Goal: Information Seeking & Learning: Learn about a topic

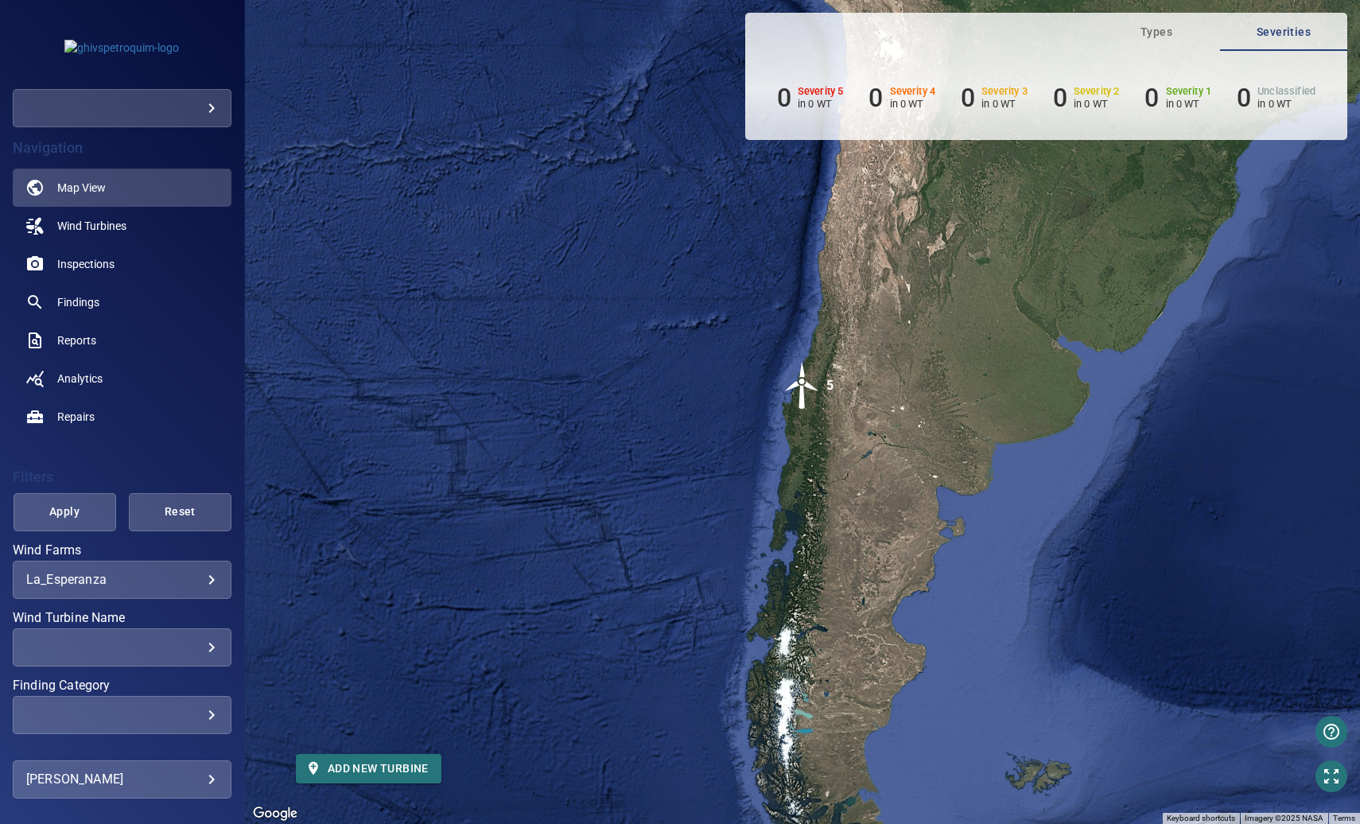
click at [192, 576] on body "**********" at bounding box center [680, 412] width 1360 height 824
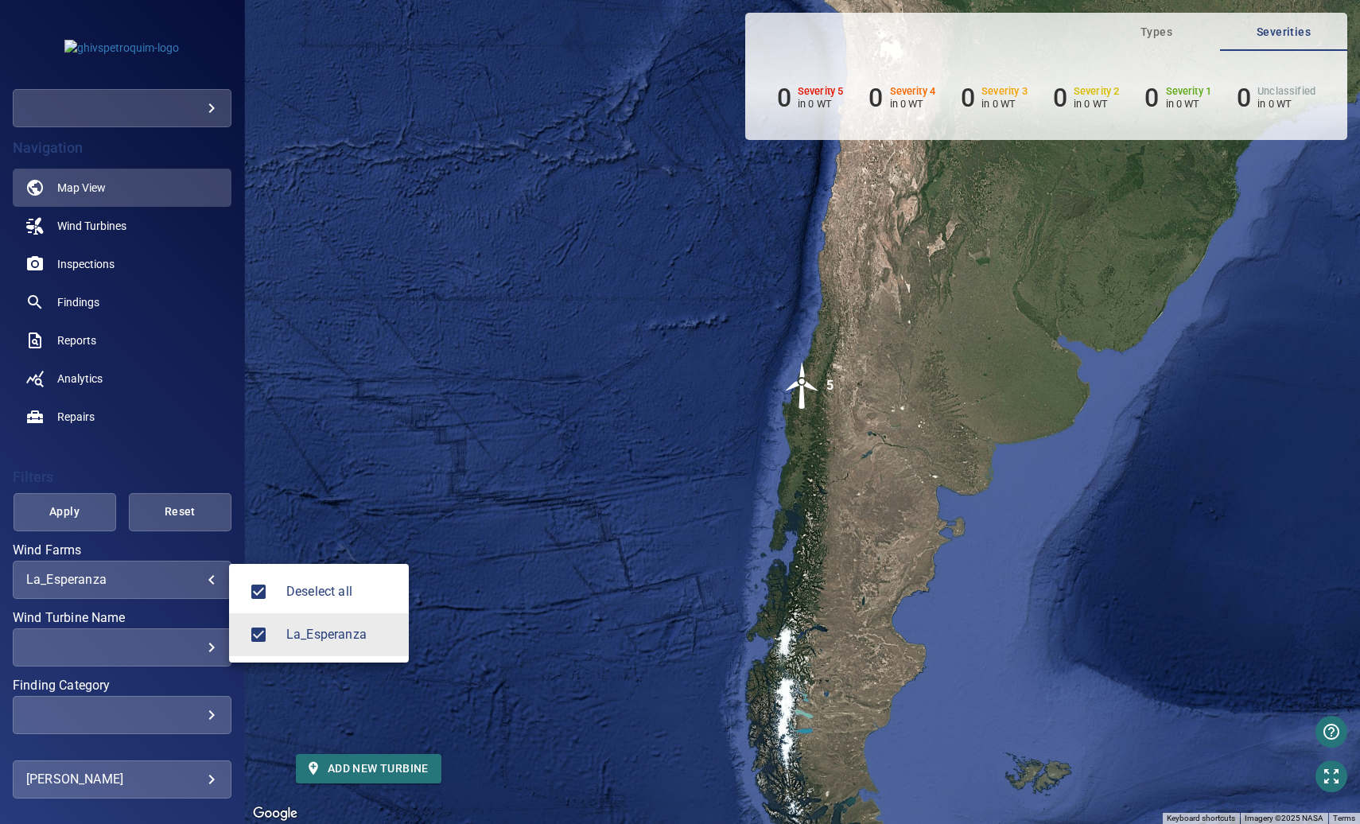
click at [188, 580] on div at bounding box center [680, 412] width 1360 height 824
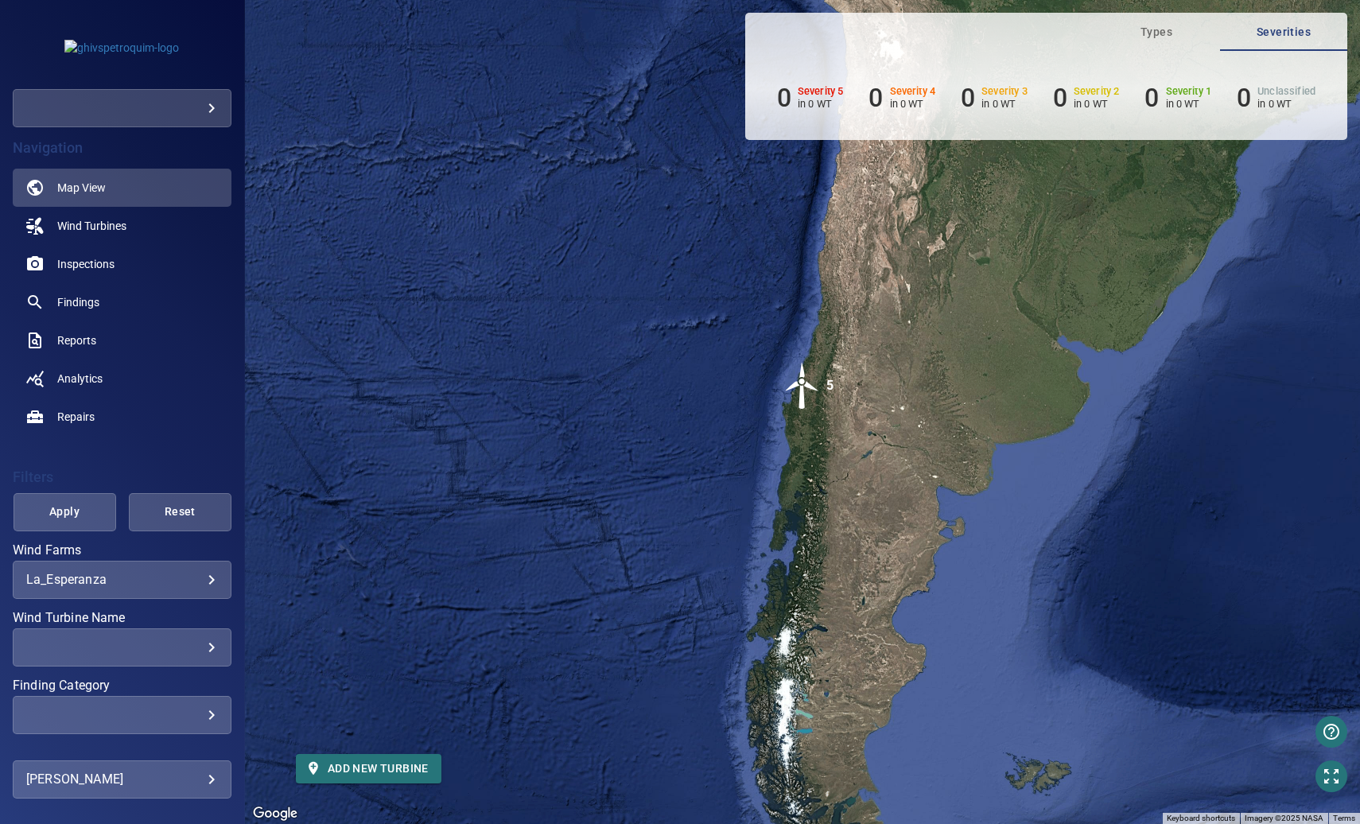
click at [804, 394] on img "5" at bounding box center [803, 386] width 48 height 48
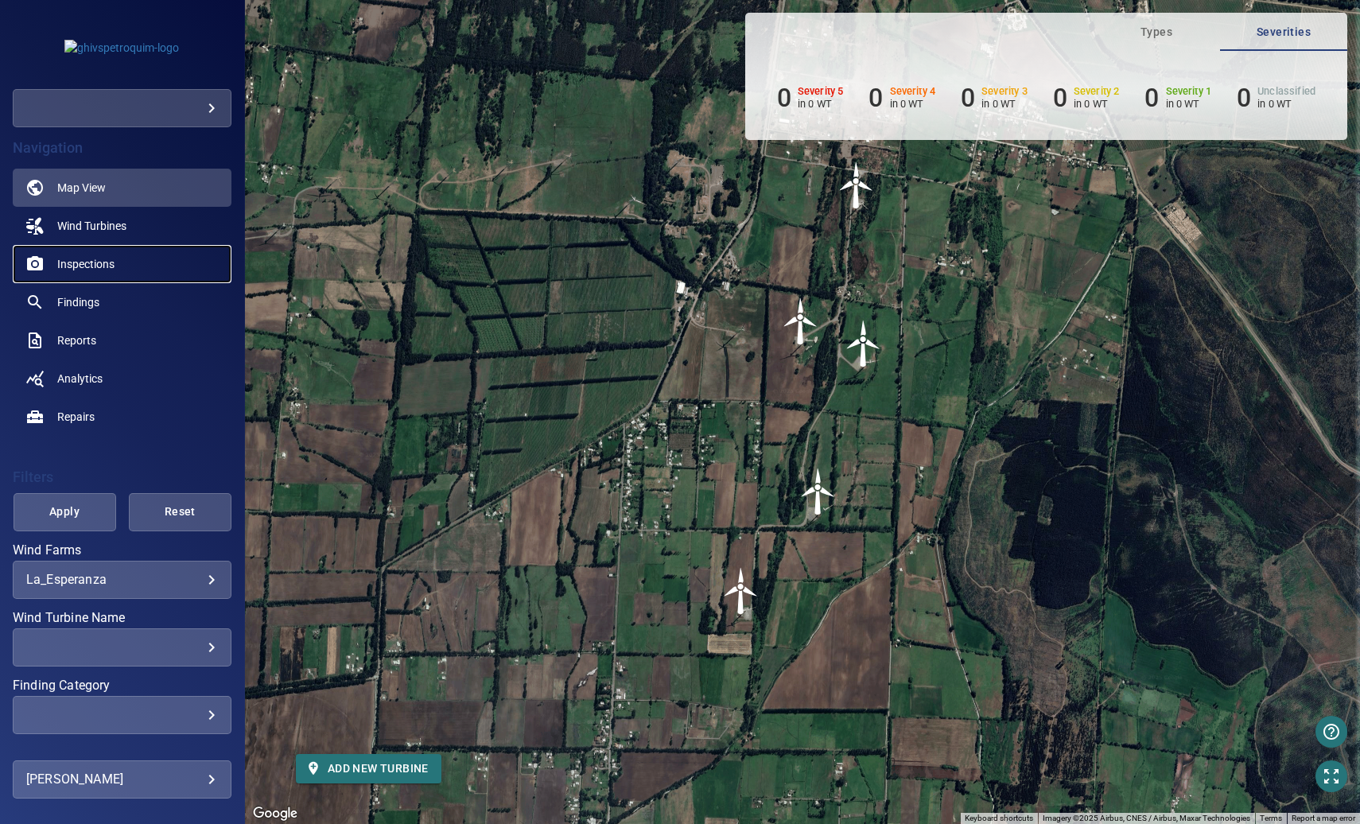
click at [76, 256] on span "Inspections" at bounding box center [85, 264] width 57 height 16
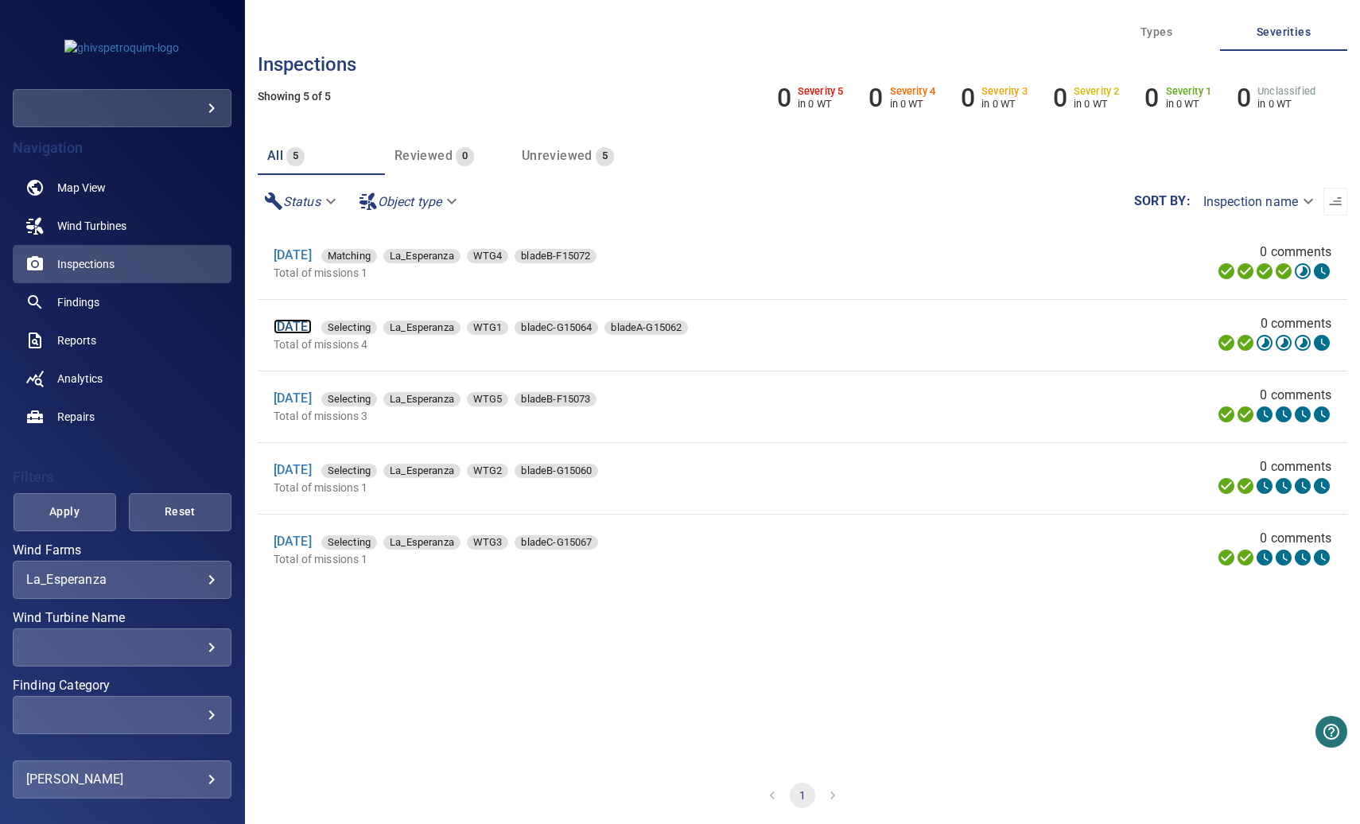
click at [307, 321] on link "23 Sep 2025" at bounding box center [293, 326] width 38 height 15
click at [312, 255] on link "25 Sep 2025" at bounding box center [293, 254] width 38 height 15
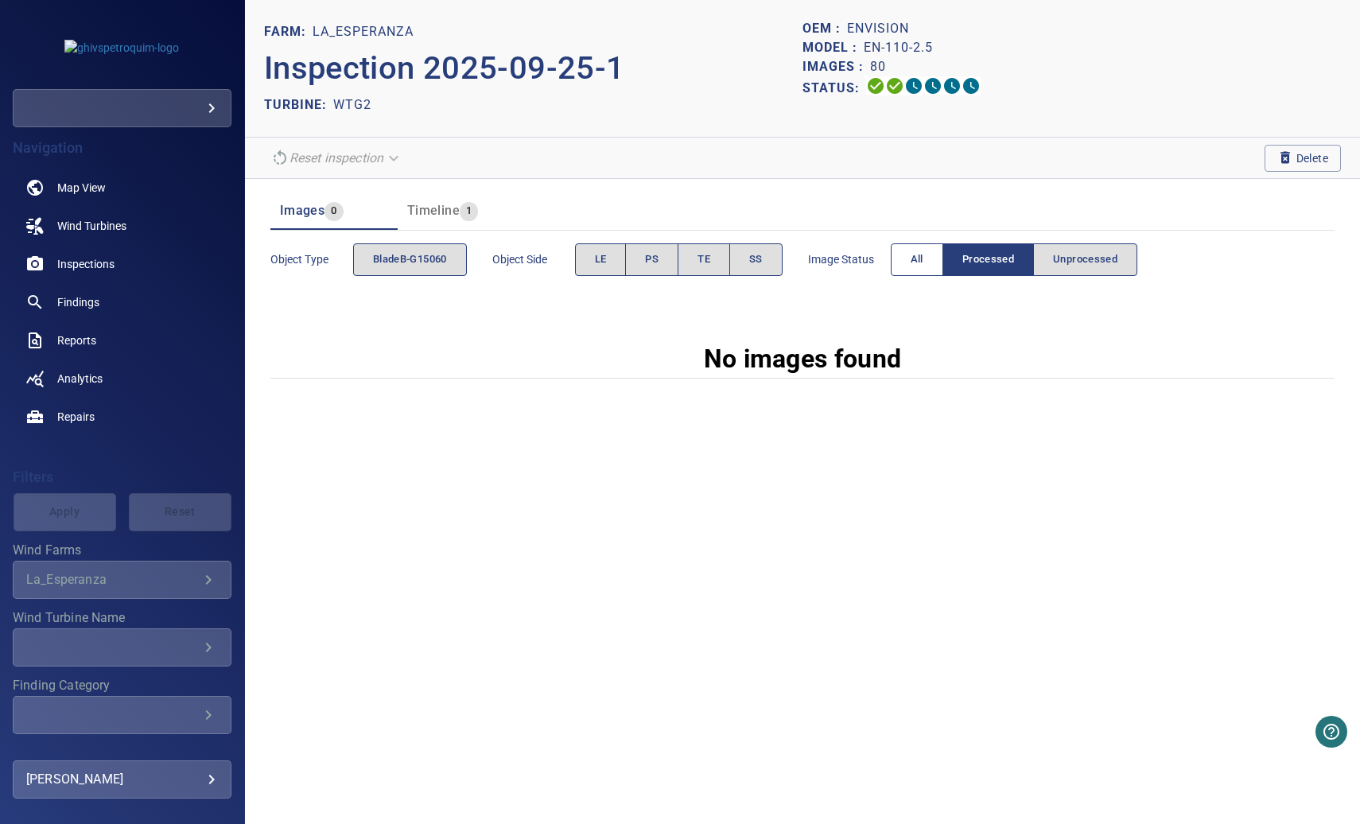
click at [909, 257] on button "All" at bounding box center [917, 259] width 52 height 33
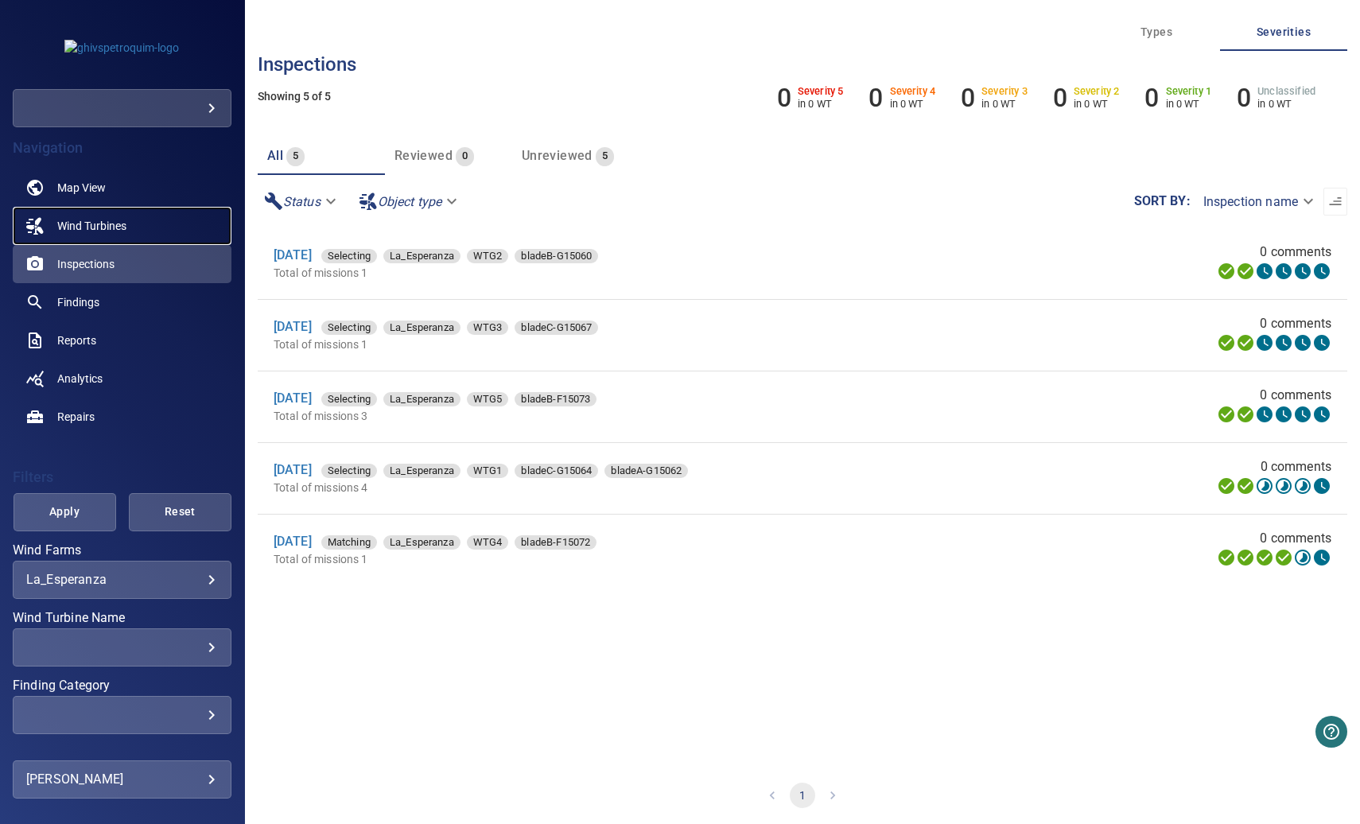
click at [95, 227] on span "Wind Turbines" at bounding box center [91, 226] width 69 height 16
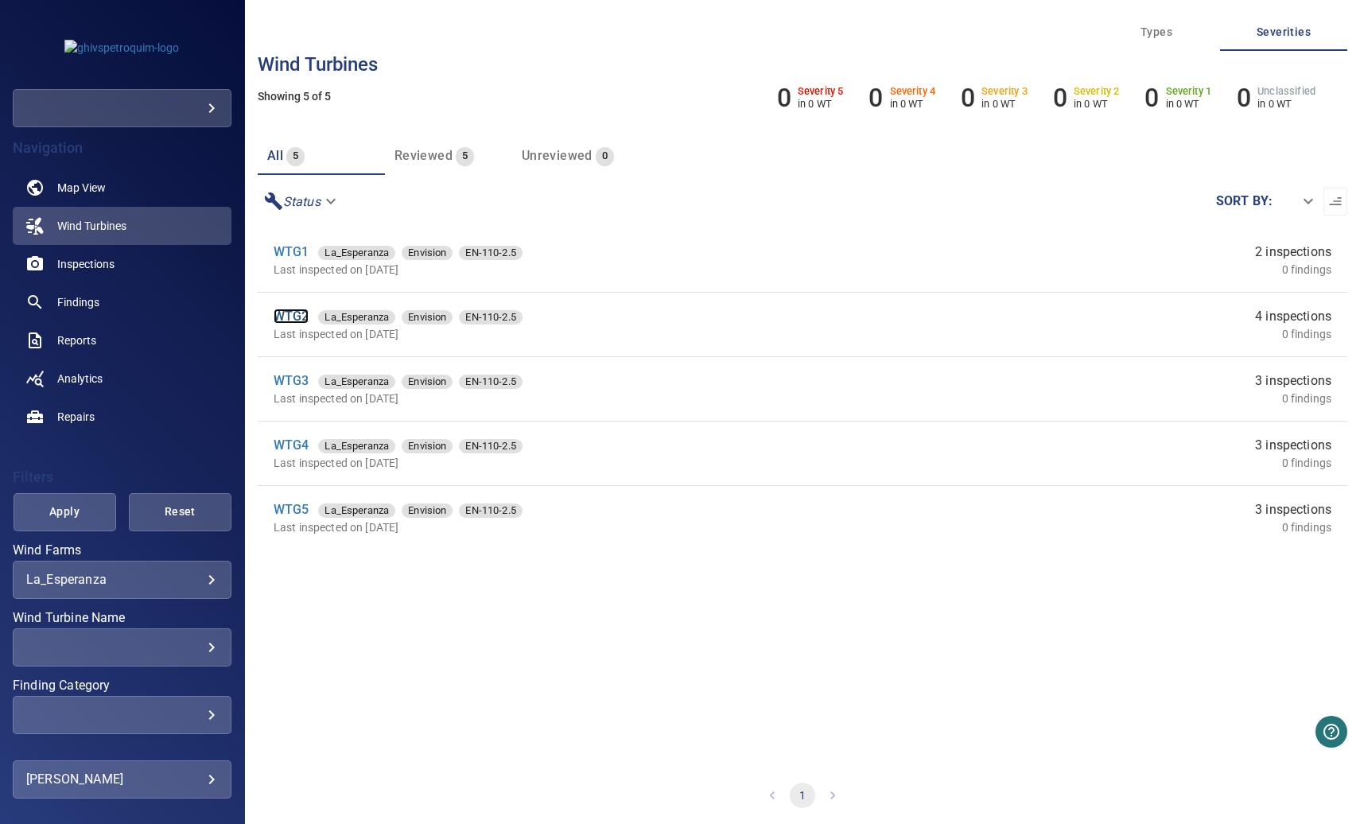
click at [291, 321] on link "WTG2" at bounding box center [292, 316] width 36 height 15
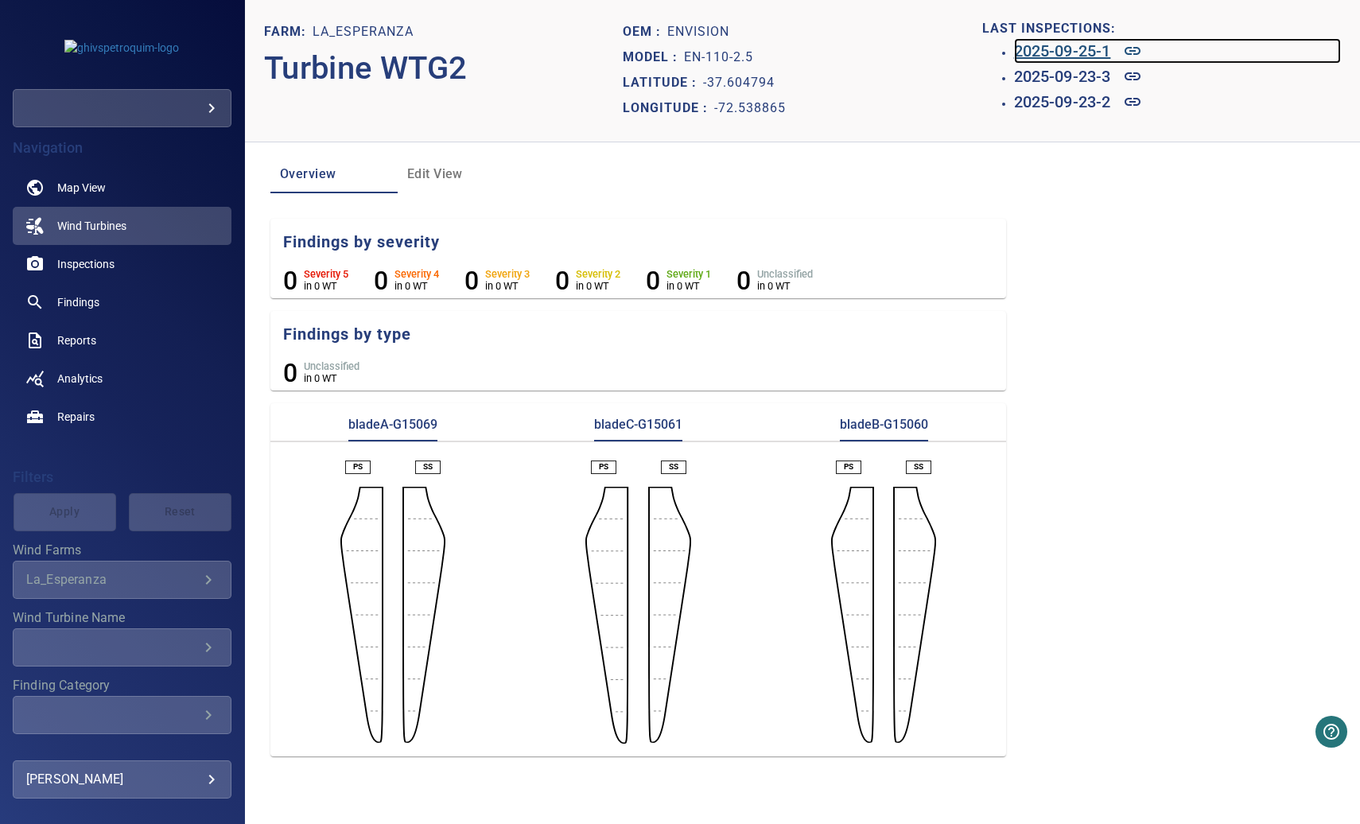
click at [1080, 54] on h6 "2025-09-25-1" at bounding box center [1062, 50] width 97 height 25
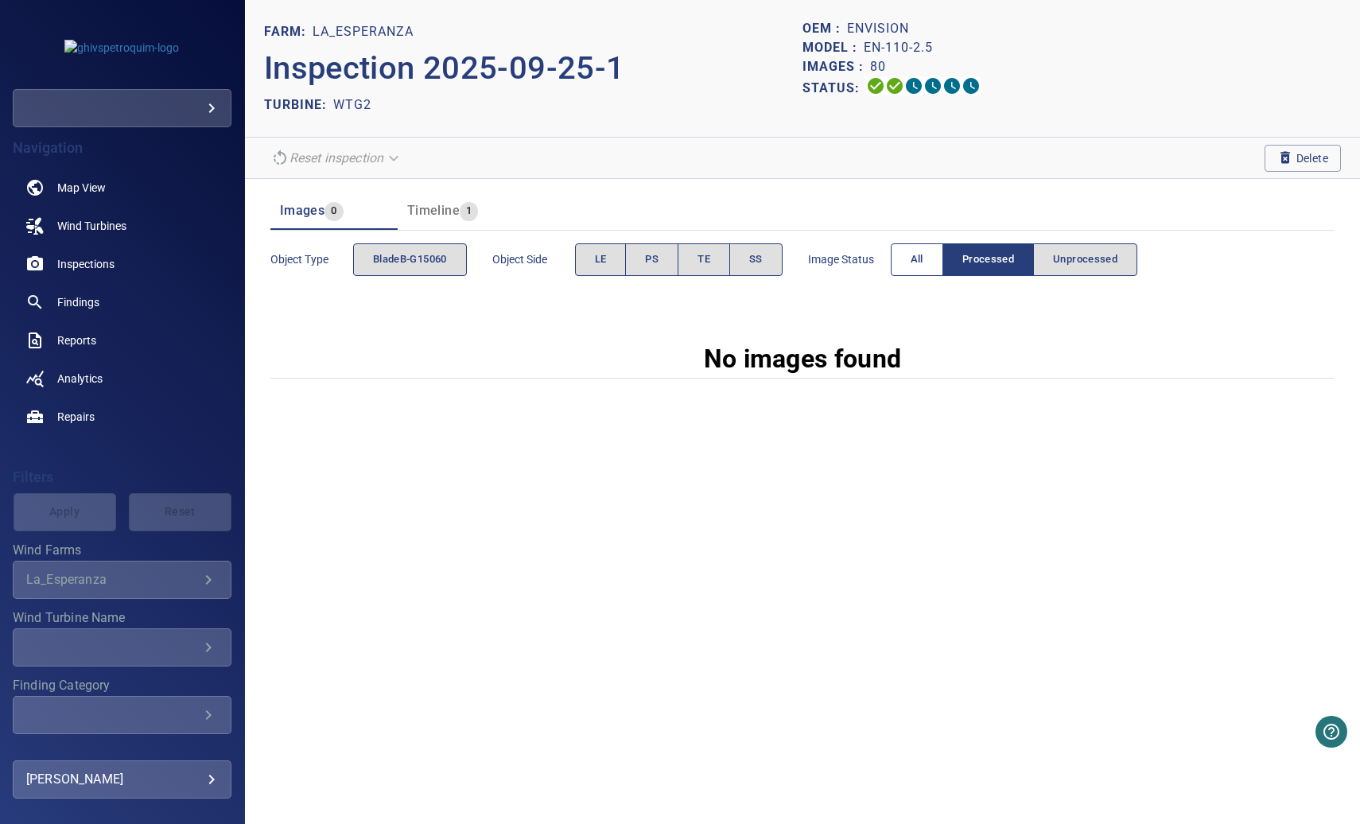
click at [915, 258] on span "All" at bounding box center [917, 260] width 13 height 18
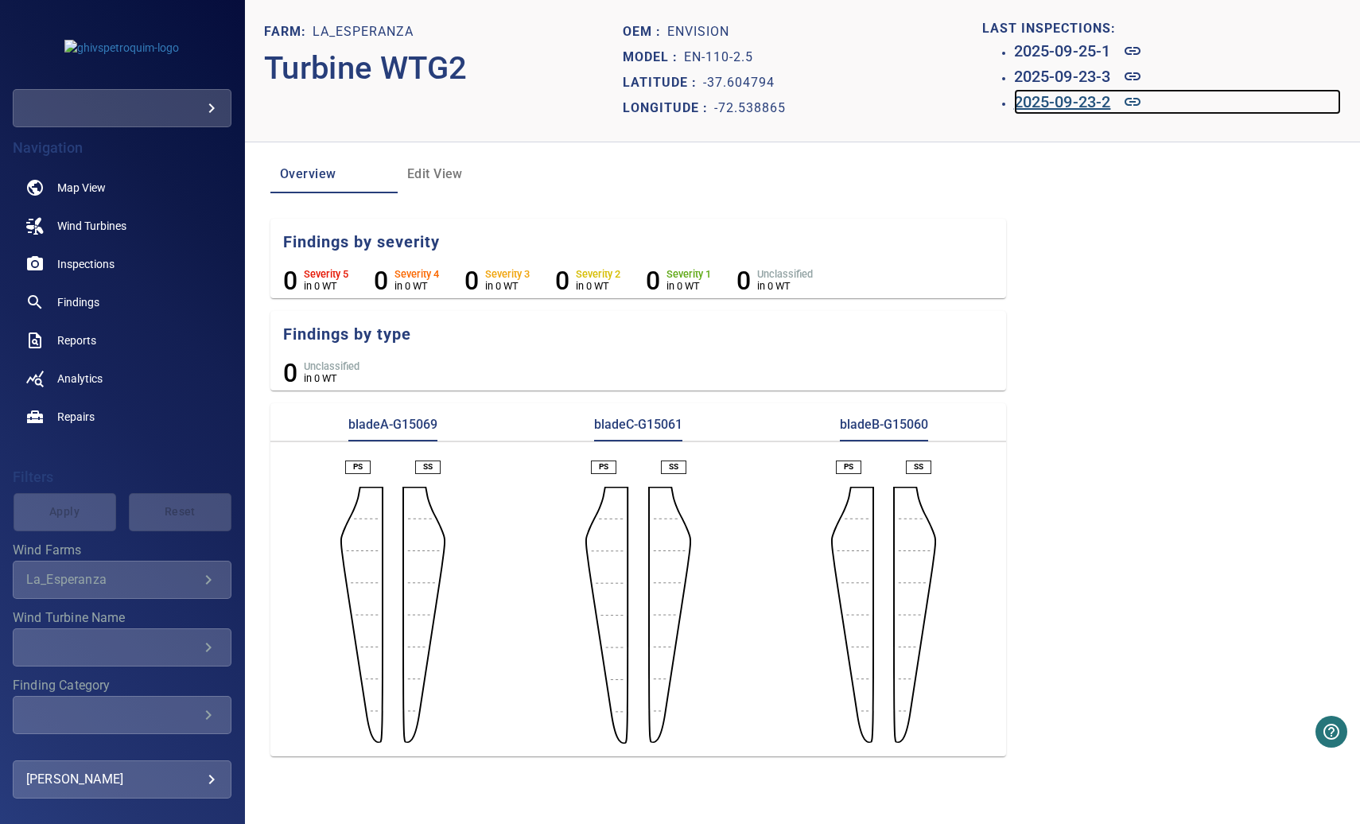
click at [1084, 105] on h6 "2025-09-23-2" at bounding box center [1062, 101] width 97 height 25
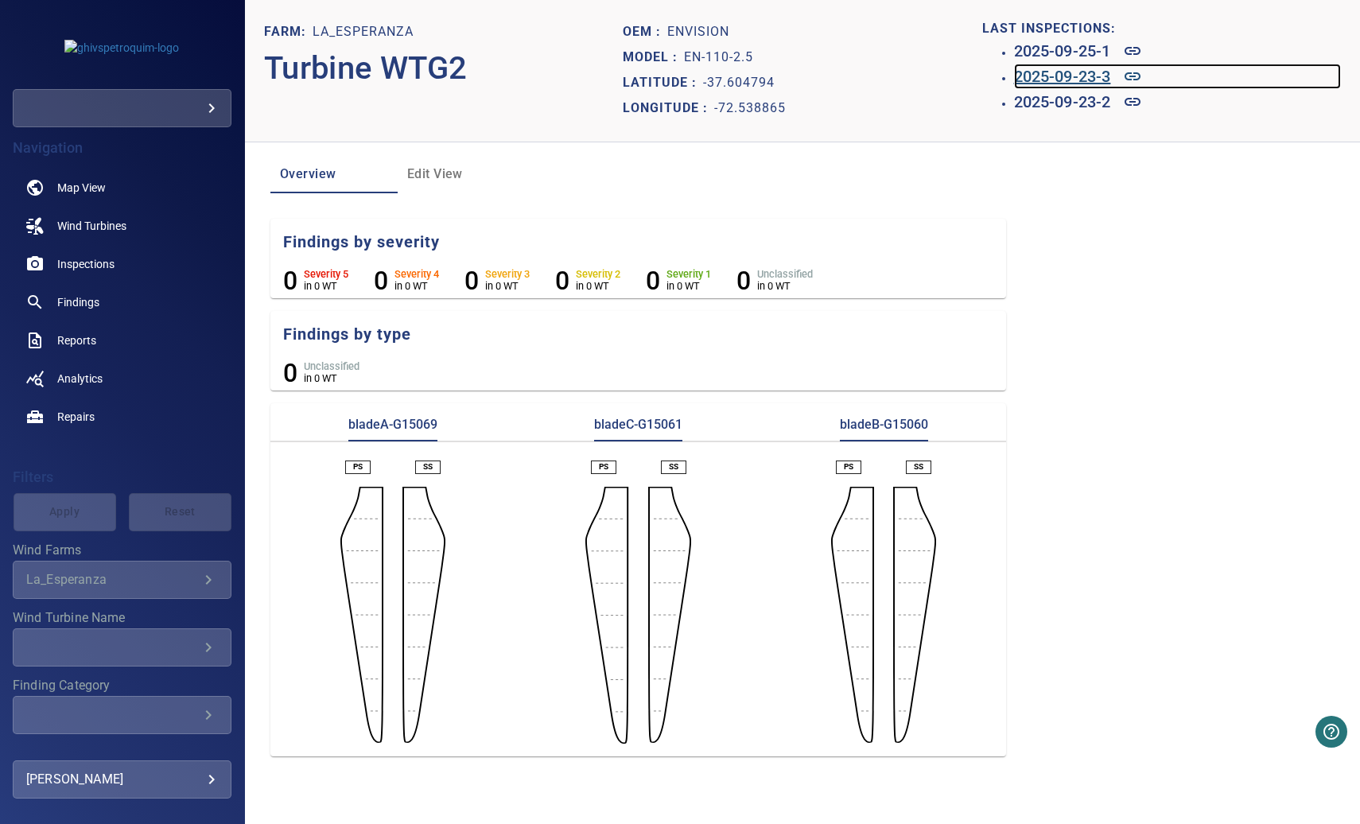
click at [1062, 81] on h6 "2025-09-23-3" at bounding box center [1062, 76] width 97 height 25
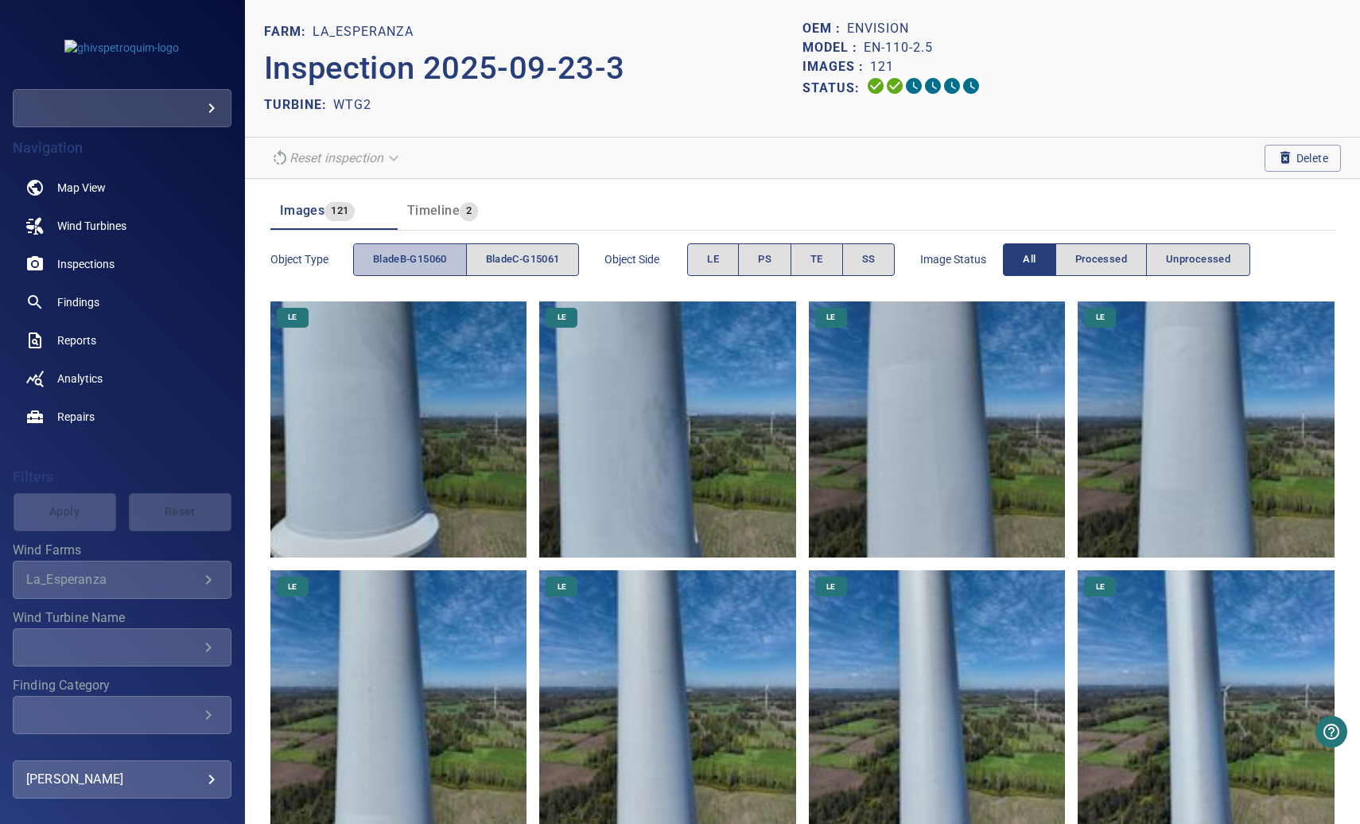
click at [396, 253] on span "bladeB-G15060" at bounding box center [410, 260] width 74 height 18
click at [511, 255] on span "bladeC-G15061" at bounding box center [523, 260] width 74 height 18
click at [411, 259] on span "bladeB-G15060" at bounding box center [410, 260] width 74 height 18
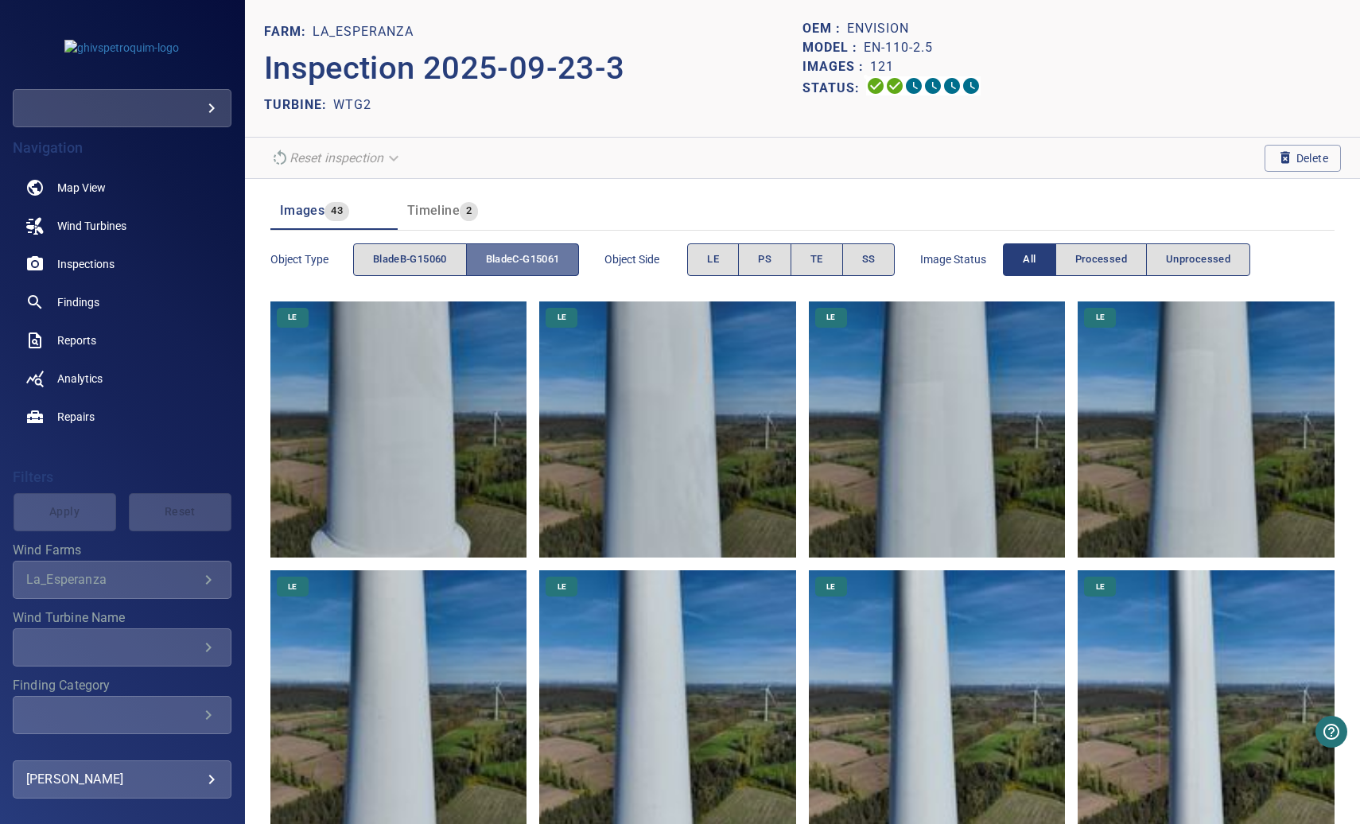
click at [558, 271] on button "bladeC-G15061" at bounding box center [523, 259] width 114 height 33
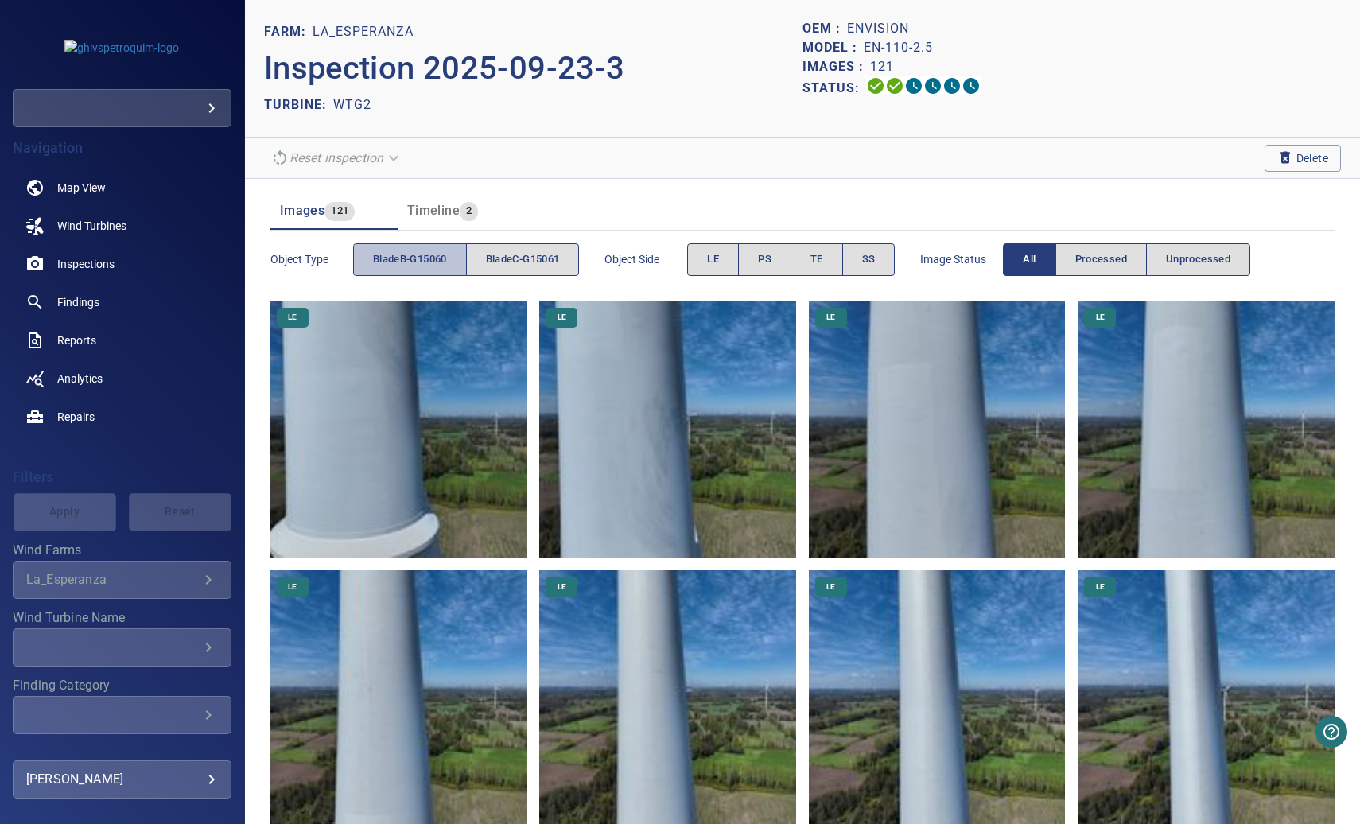
click at [429, 265] on span "bladeB-G15060" at bounding box center [410, 260] width 74 height 18
click at [421, 260] on span "bladeB-G15060" at bounding box center [410, 260] width 74 height 18
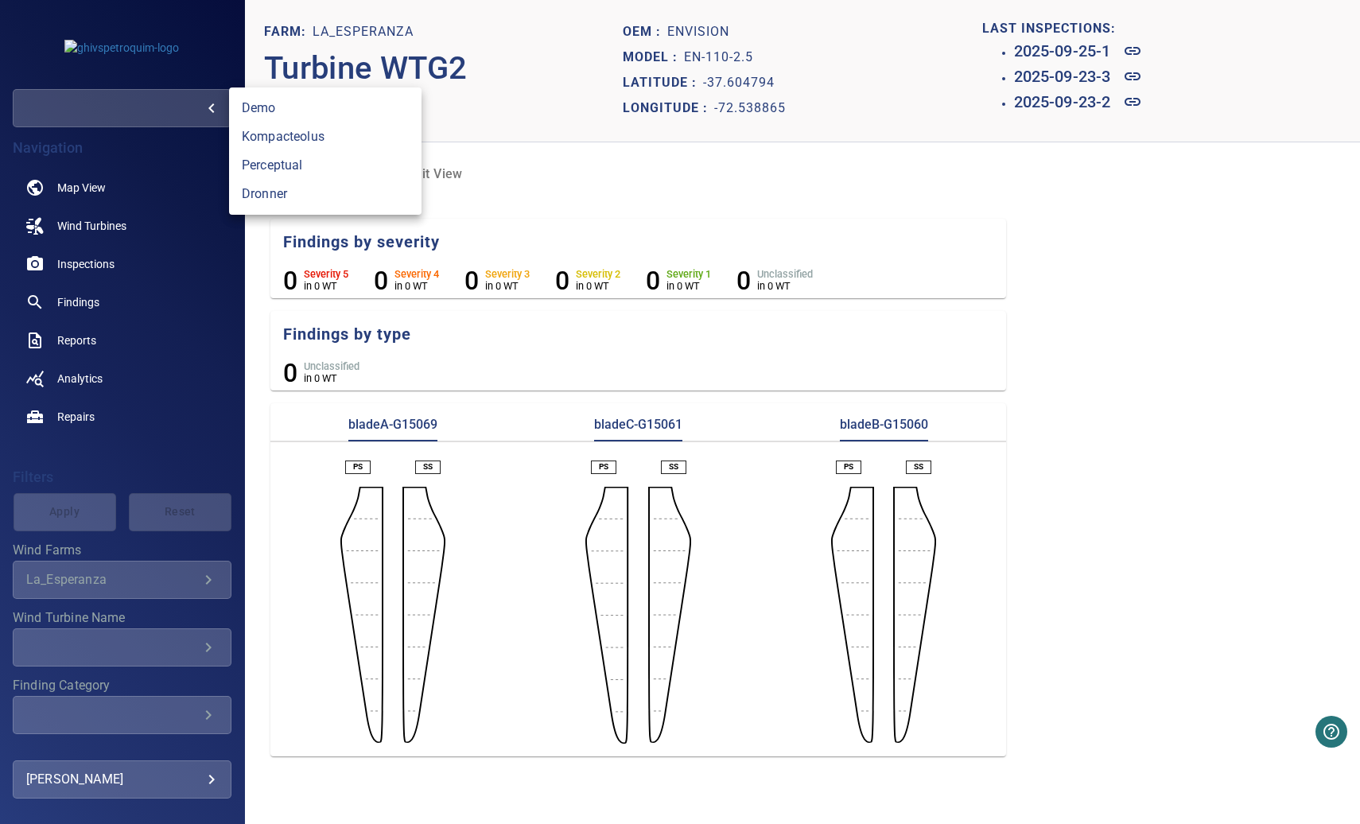
click at [169, 112] on body "**********" at bounding box center [680, 412] width 1360 height 824
click at [264, 109] on link "demo" at bounding box center [325, 108] width 192 height 29
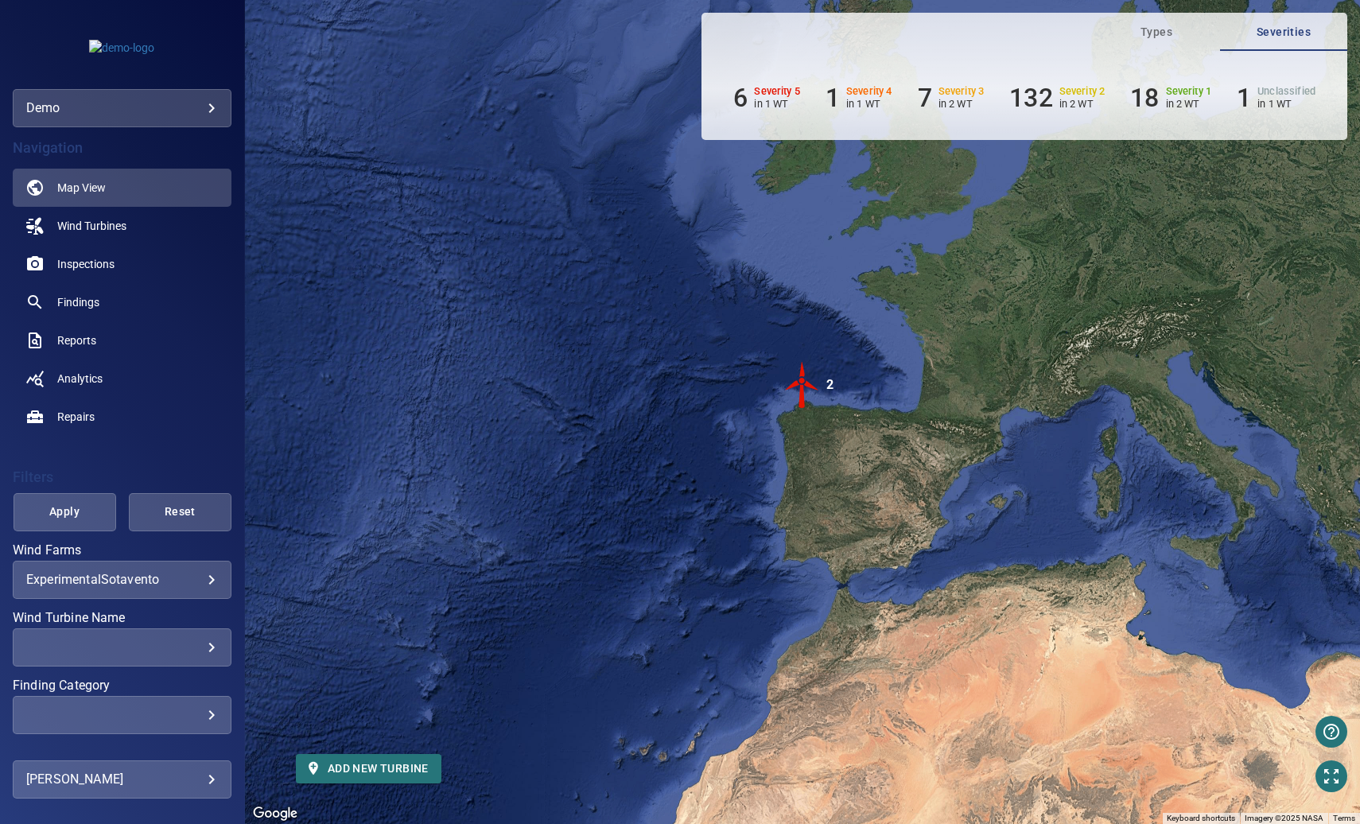
click at [806, 387] on img "2" at bounding box center [803, 385] width 48 height 48
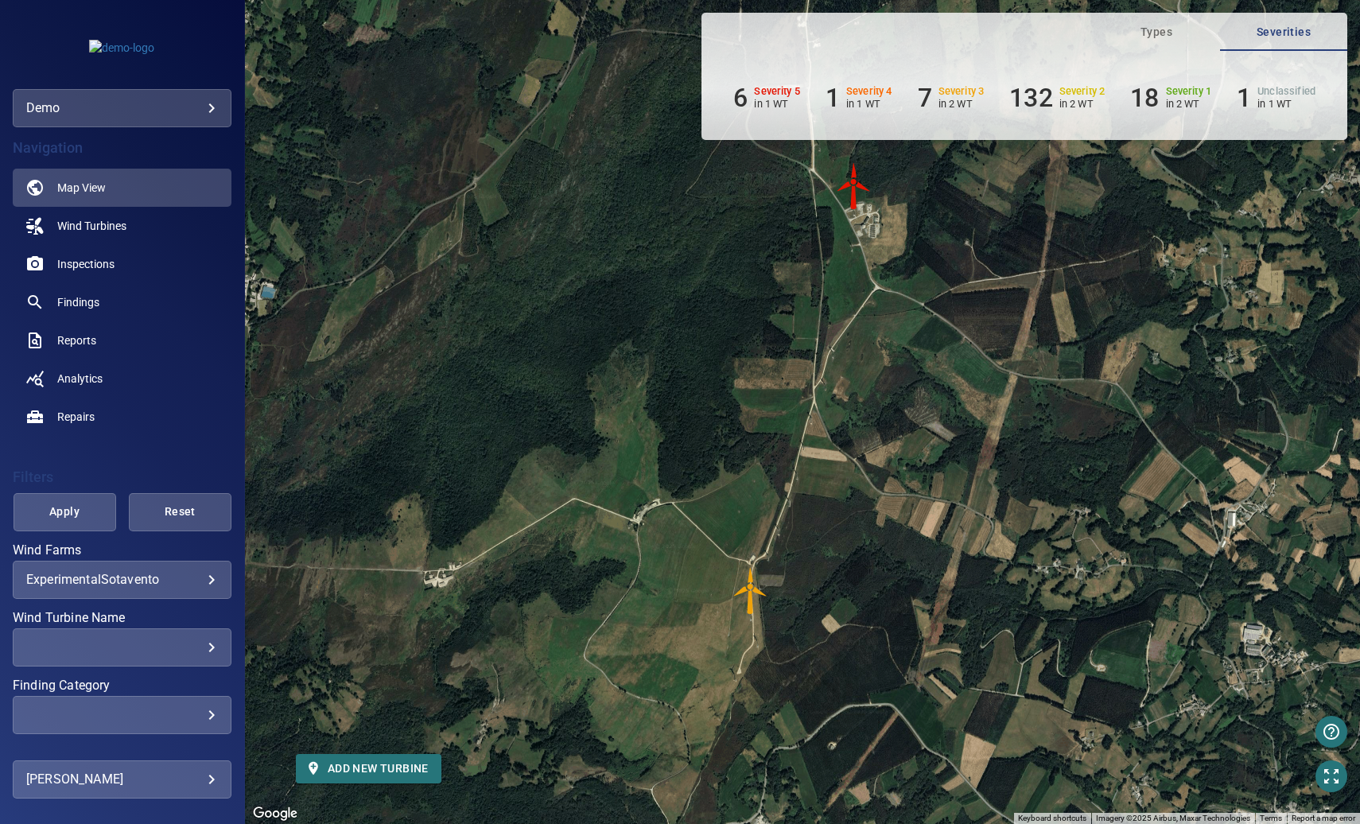
click at [849, 198] on img "WTG-14" at bounding box center [854, 186] width 48 height 48
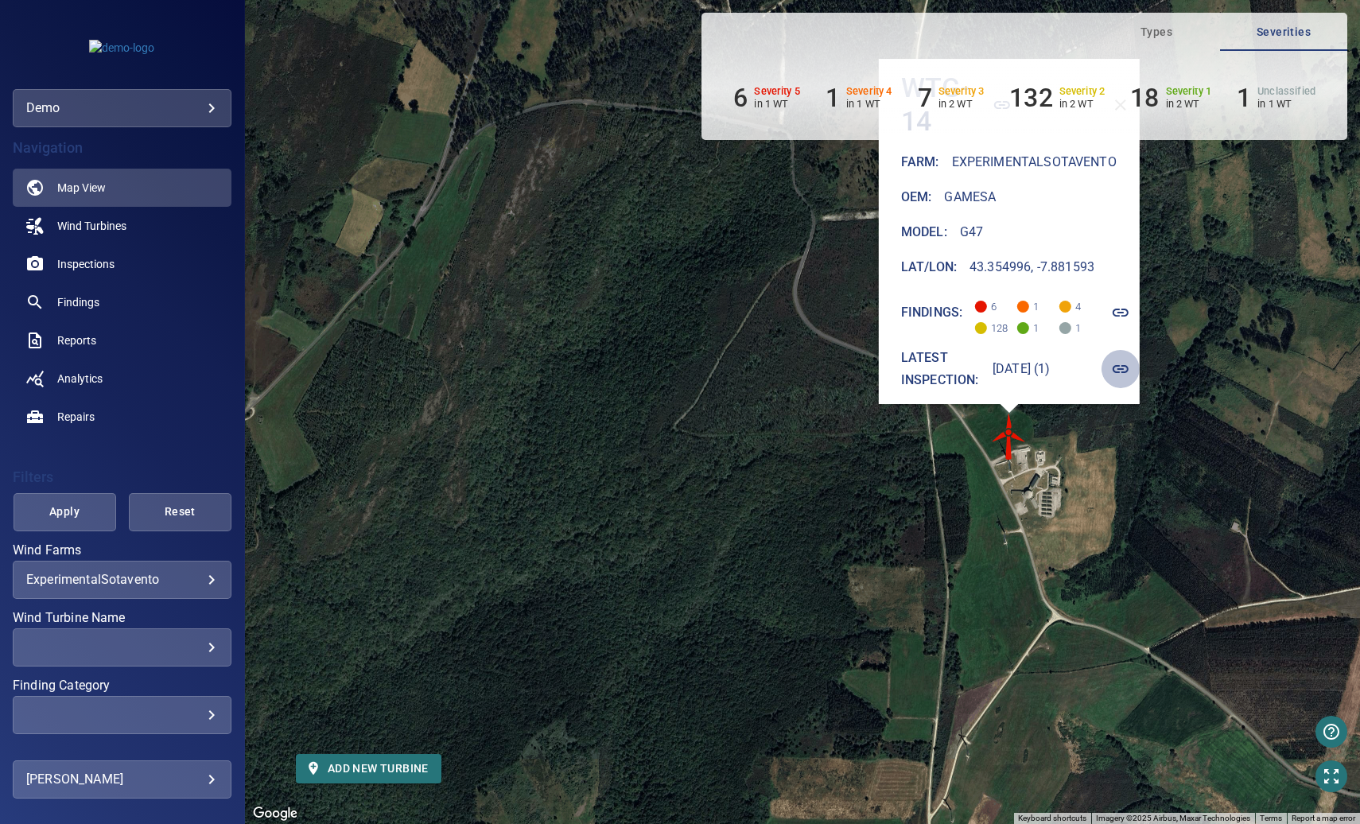
click at [1126, 365] on icon "button" at bounding box center [1121, 369] width 16 height 8
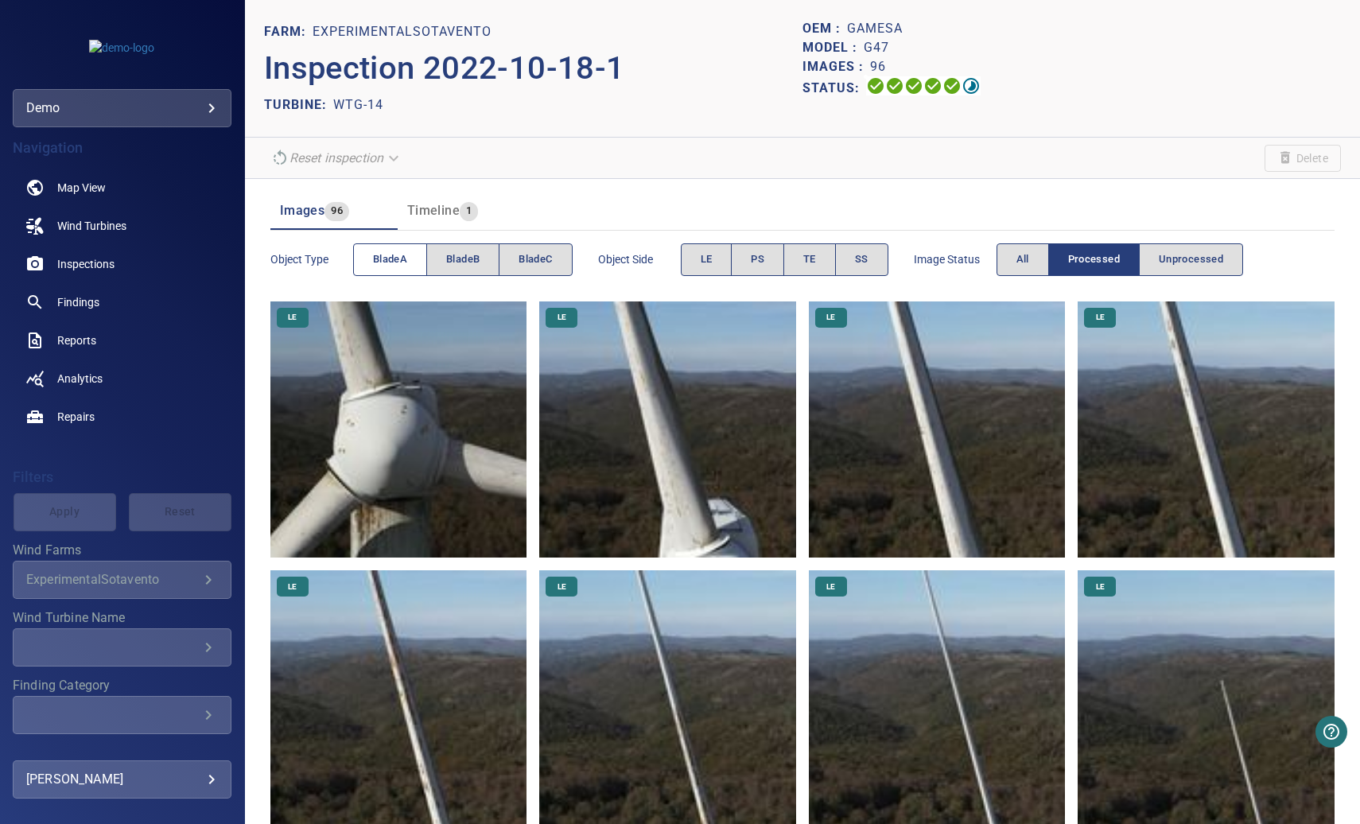
click at [387, 262] on span "bladeA" at bounding box center [390, 260] width 34 height 18
click at [369, 258] on button "bladeA" at bounding box center [390, 259] width 74 height 33
click at [466, 260] on span "bladeB" at bounding box center [462, 260] width 33 height 18
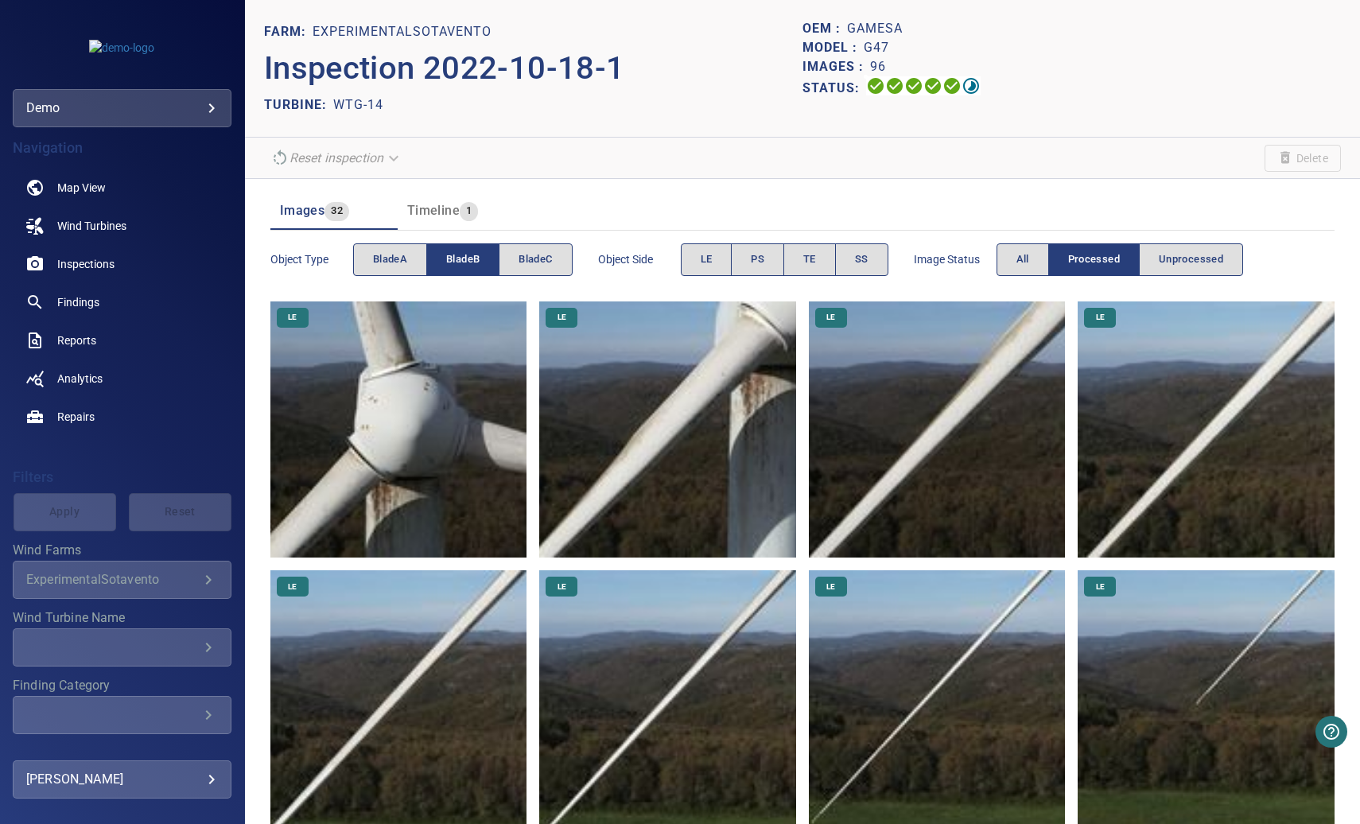
click at [464, 260] on span "bladeB" at bounding box center [462, 260] width 33 height 18
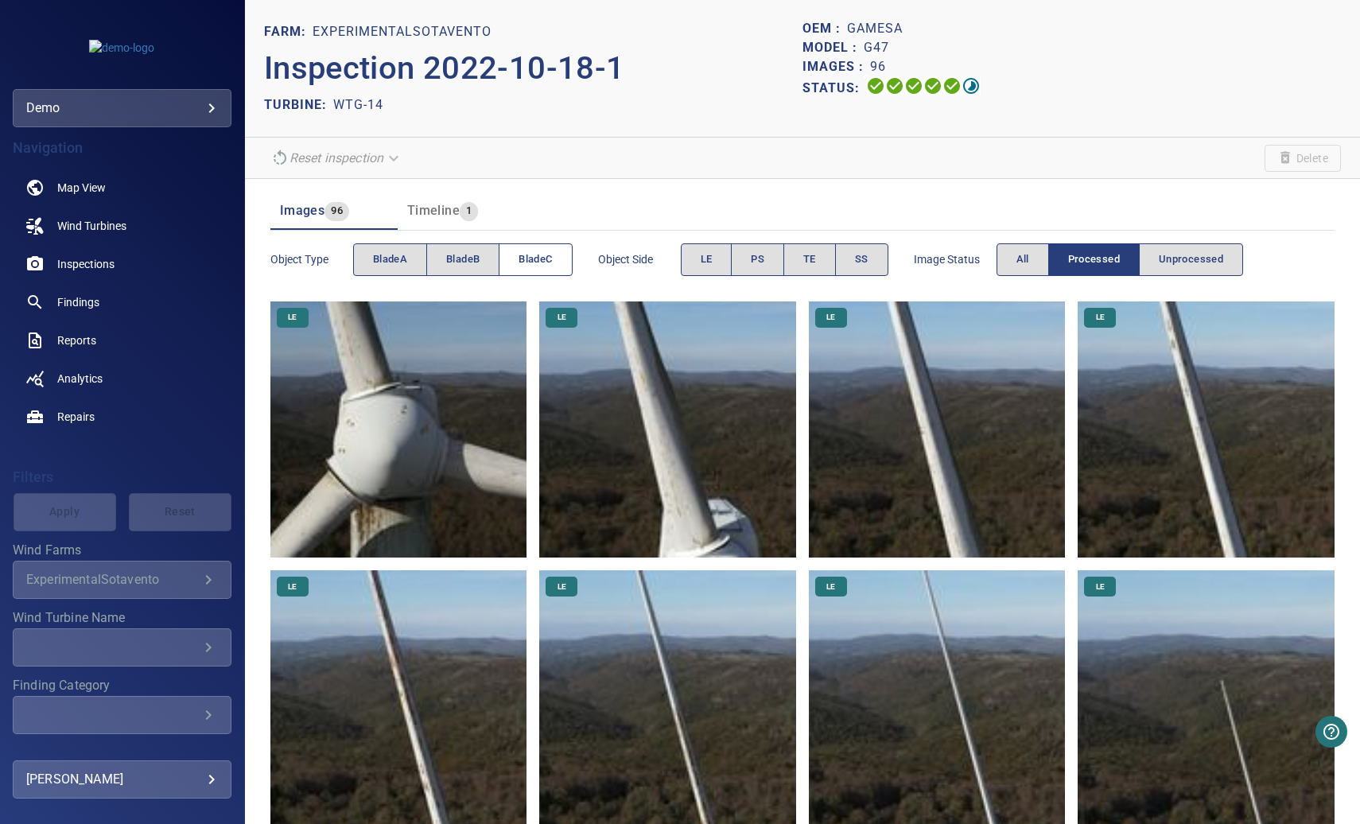
click at [549, 267] on span "bladeC" at bounding box center [535, 260] width 33 height 18
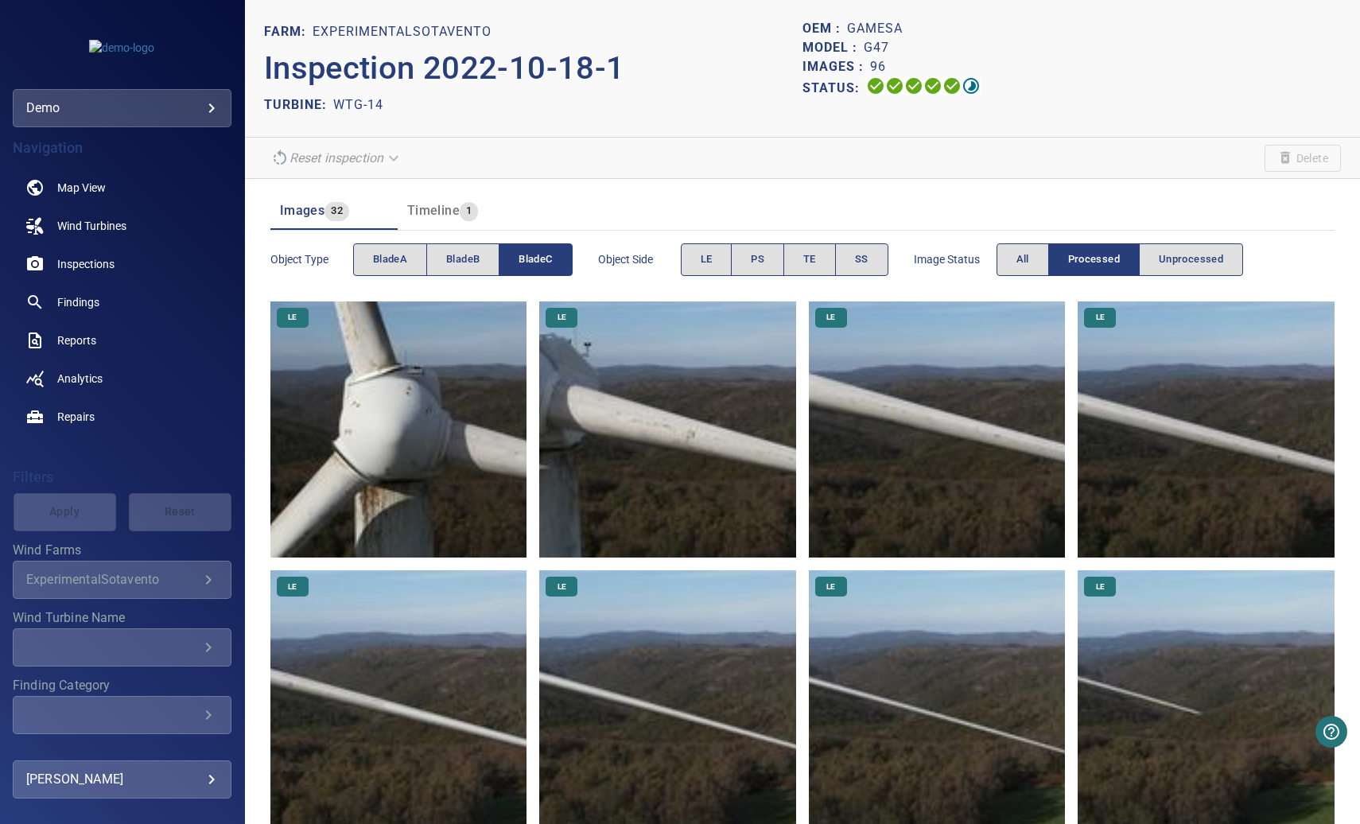
click at [520, 266] on span "bladeC" at bounding box center [535, 260] width 33 height 18
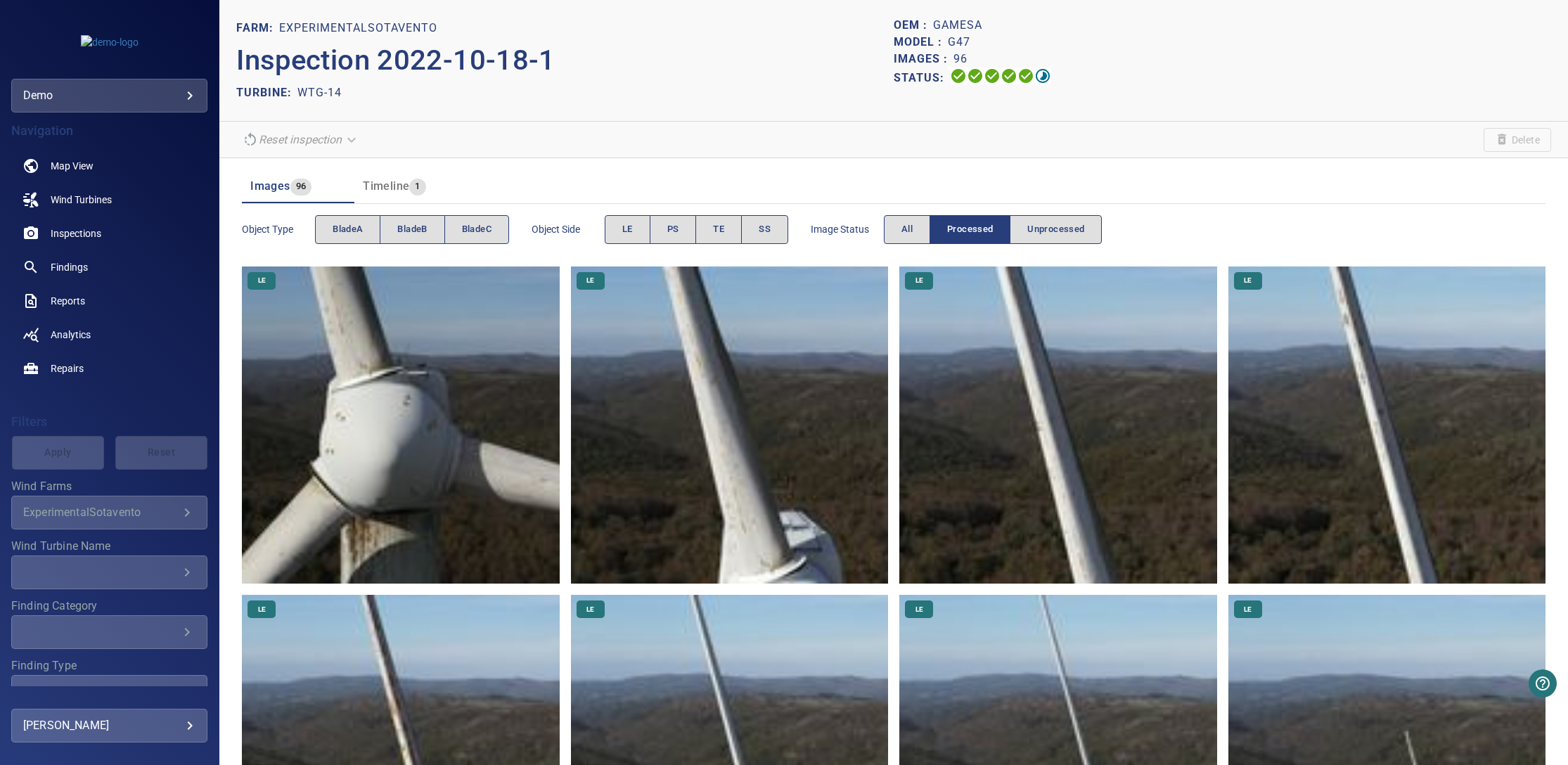
click at [198, 96] on div "demo ****" at bounding box center [110, 96] width 196 height 34
click at [183, 94] on body "**********" at bounding box center [784, 382] width 1568 height 765
click at [236, 153] on link "perceptual" at bounding box center [289, 146] width 173 height 26
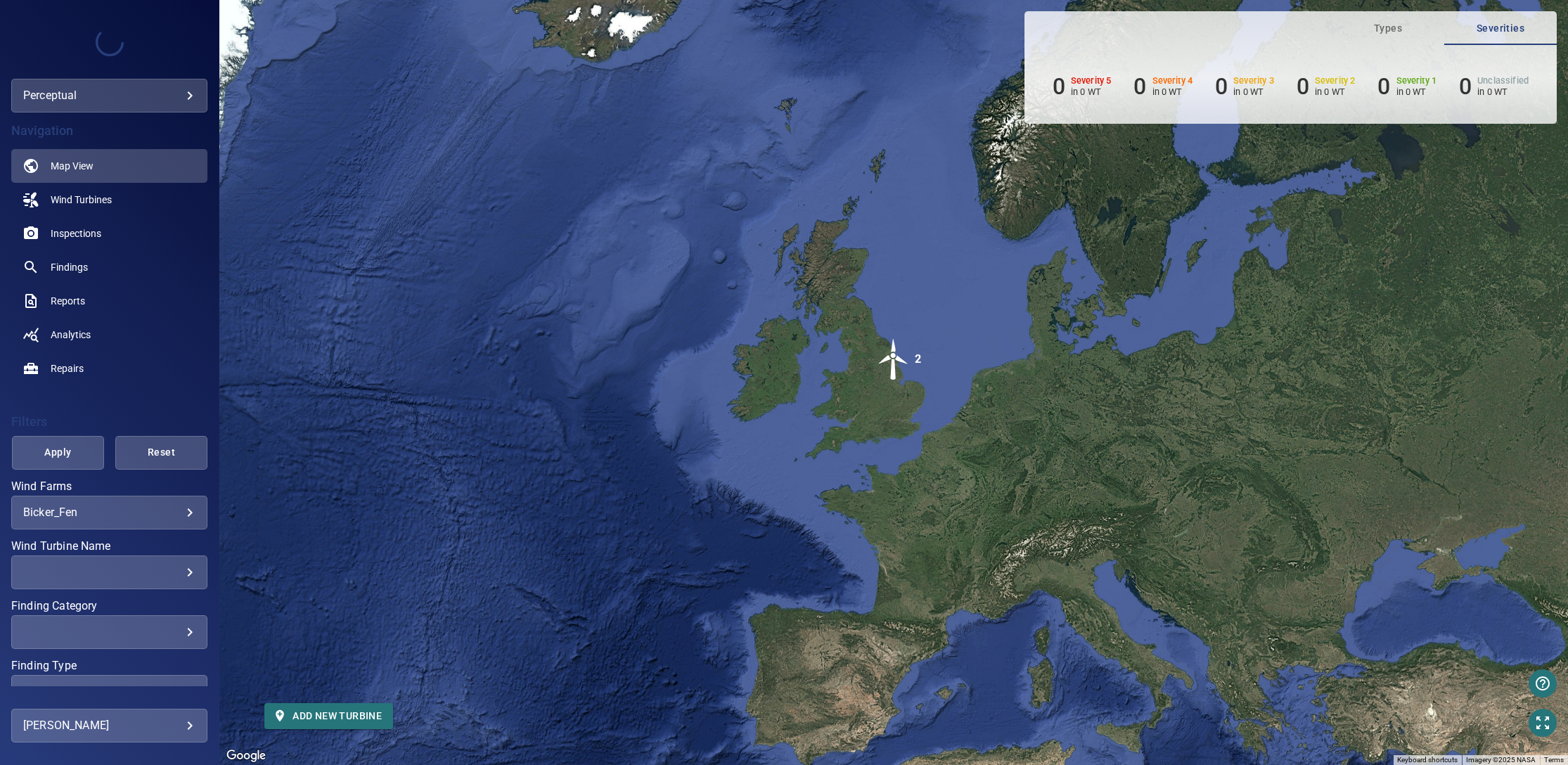
click at [152, 515] on body "**********" at bounding box center [784, 382] width 1568 height 765
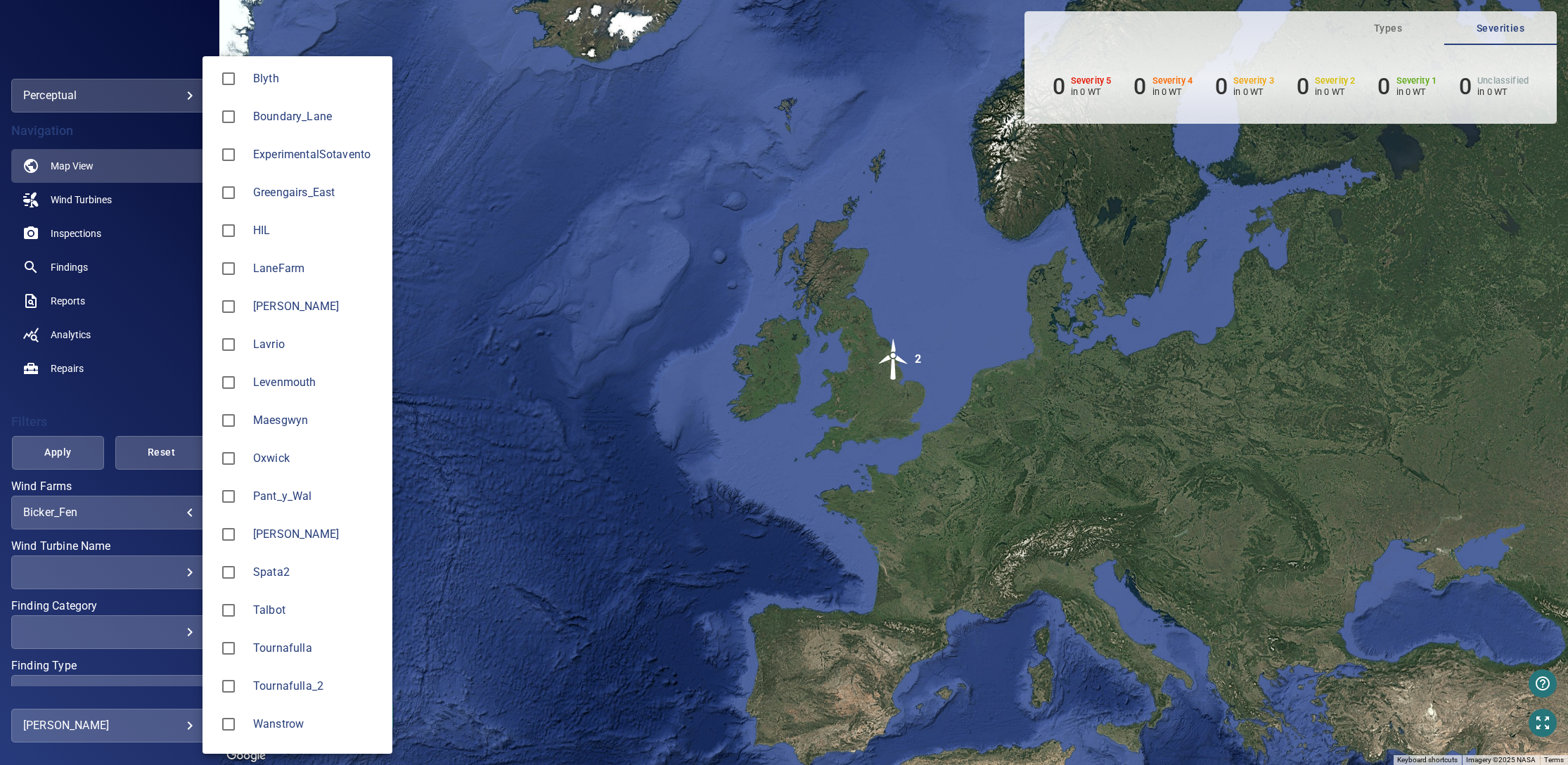
scroll to position [187, 0]
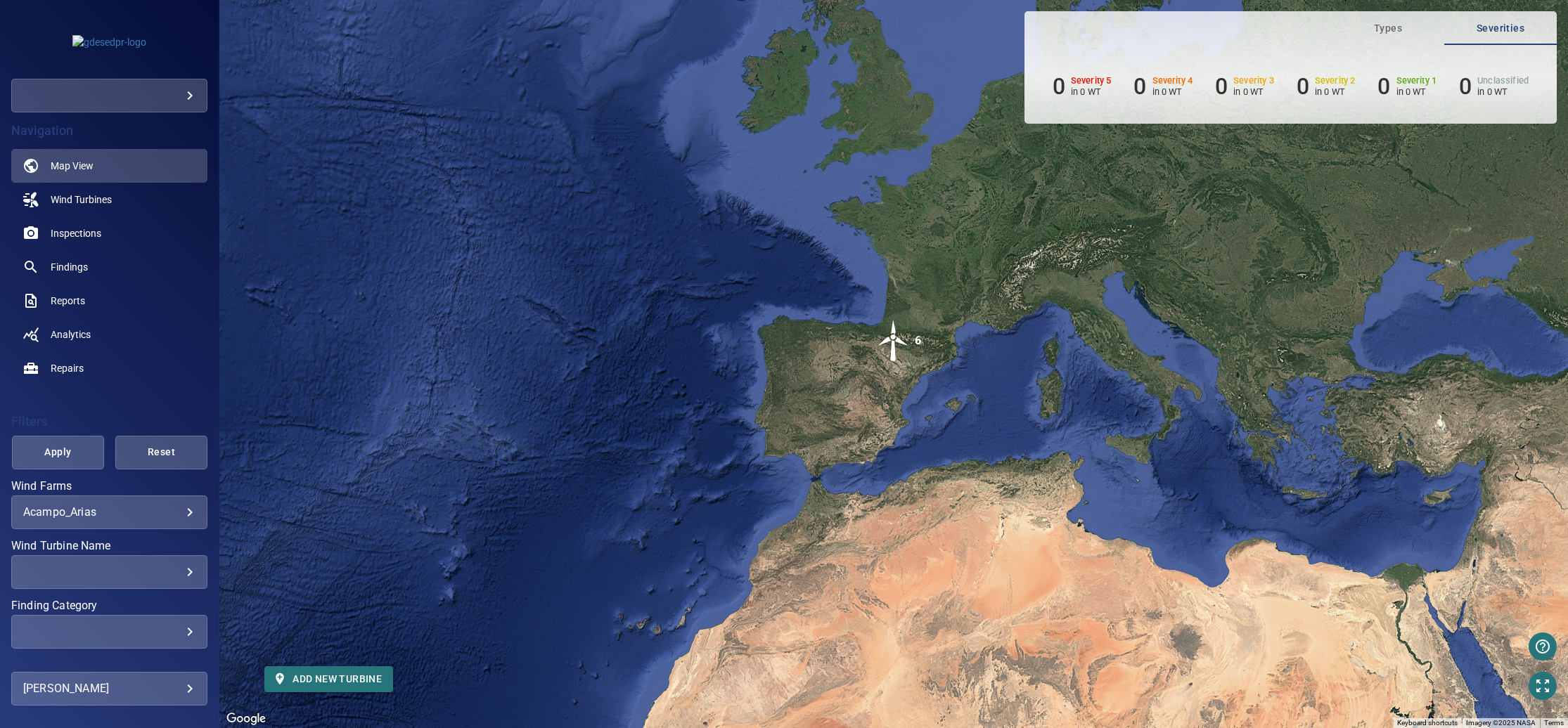
click at [164, 512] on body "**********" at bounding box center [784, 364] width 1568 height 728
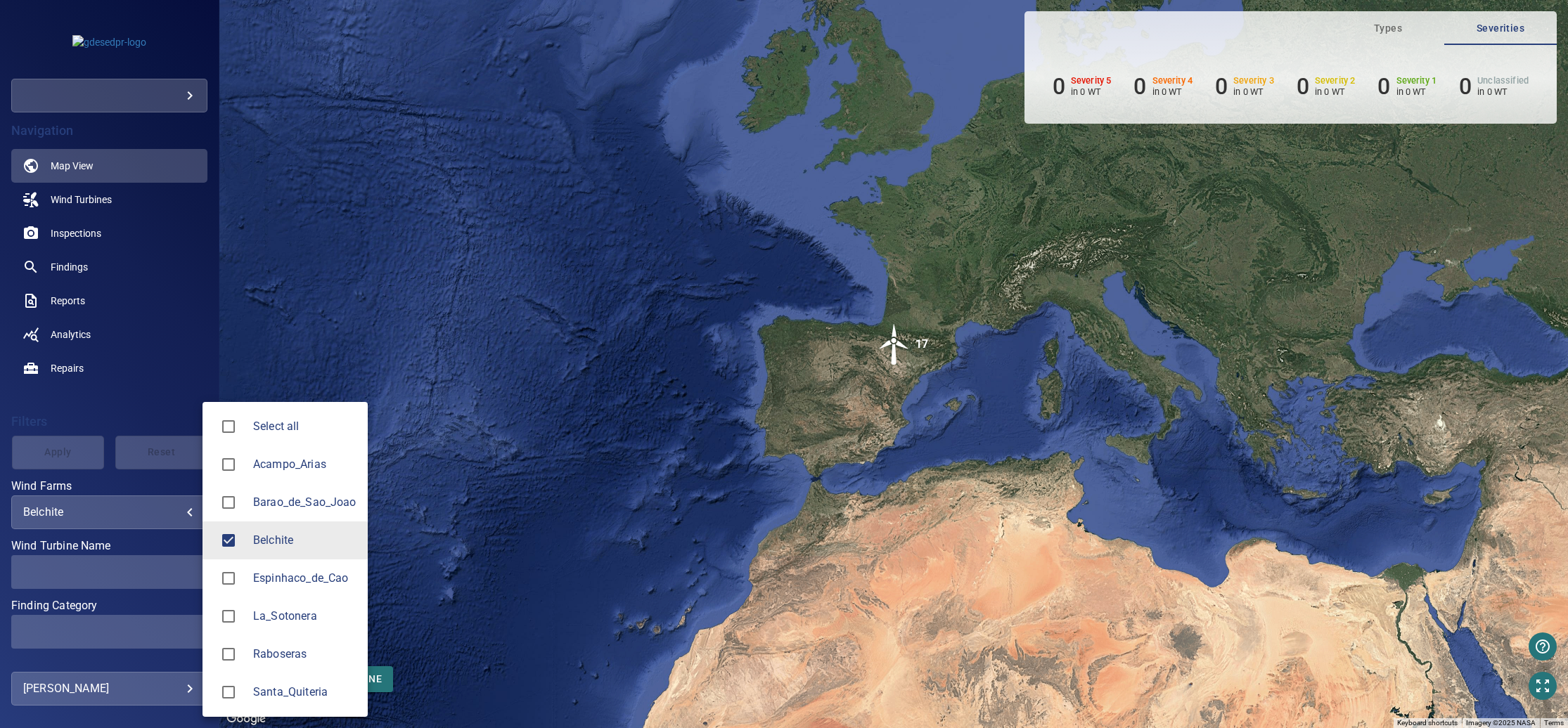
type input "********"
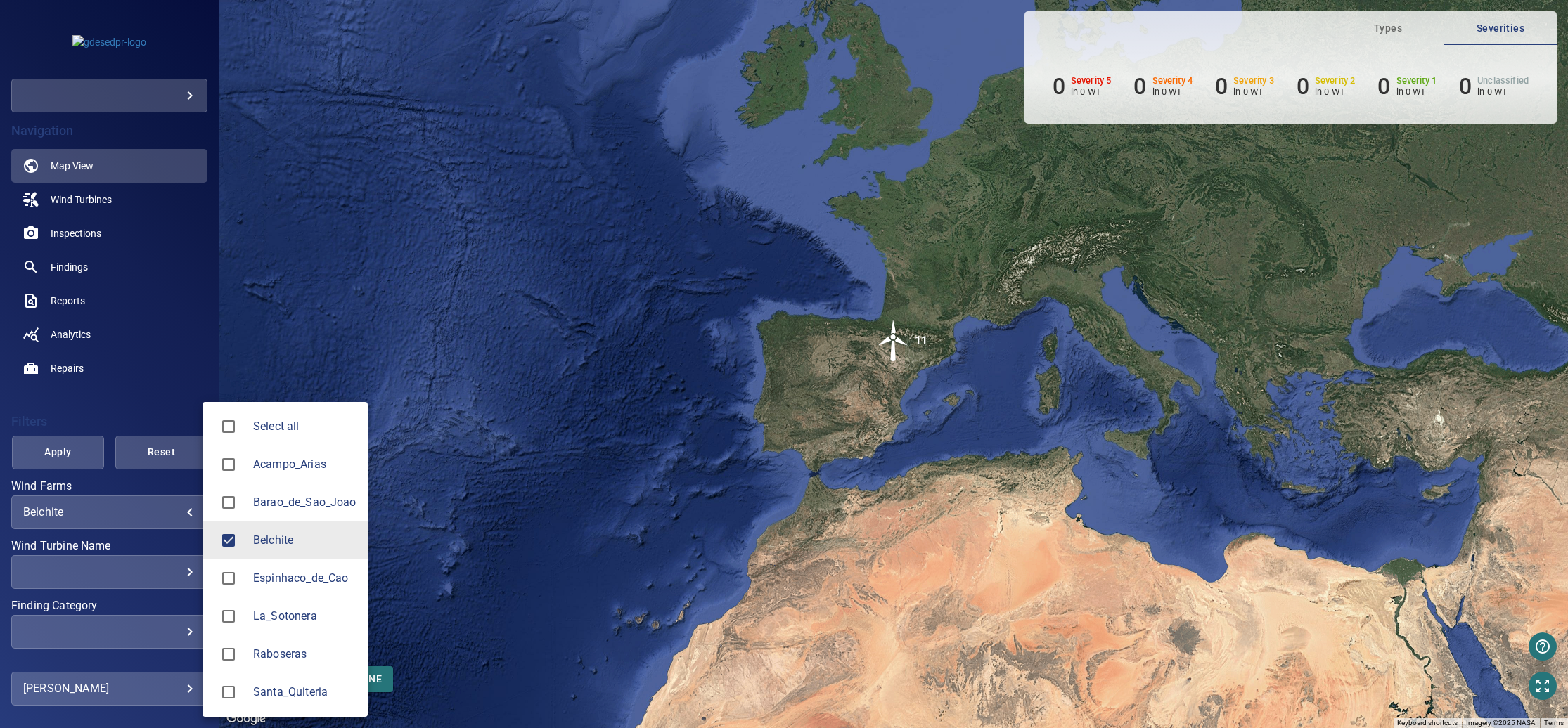
click at [158, 508] on div at bounding box center [784, 364] width 1568 height 728
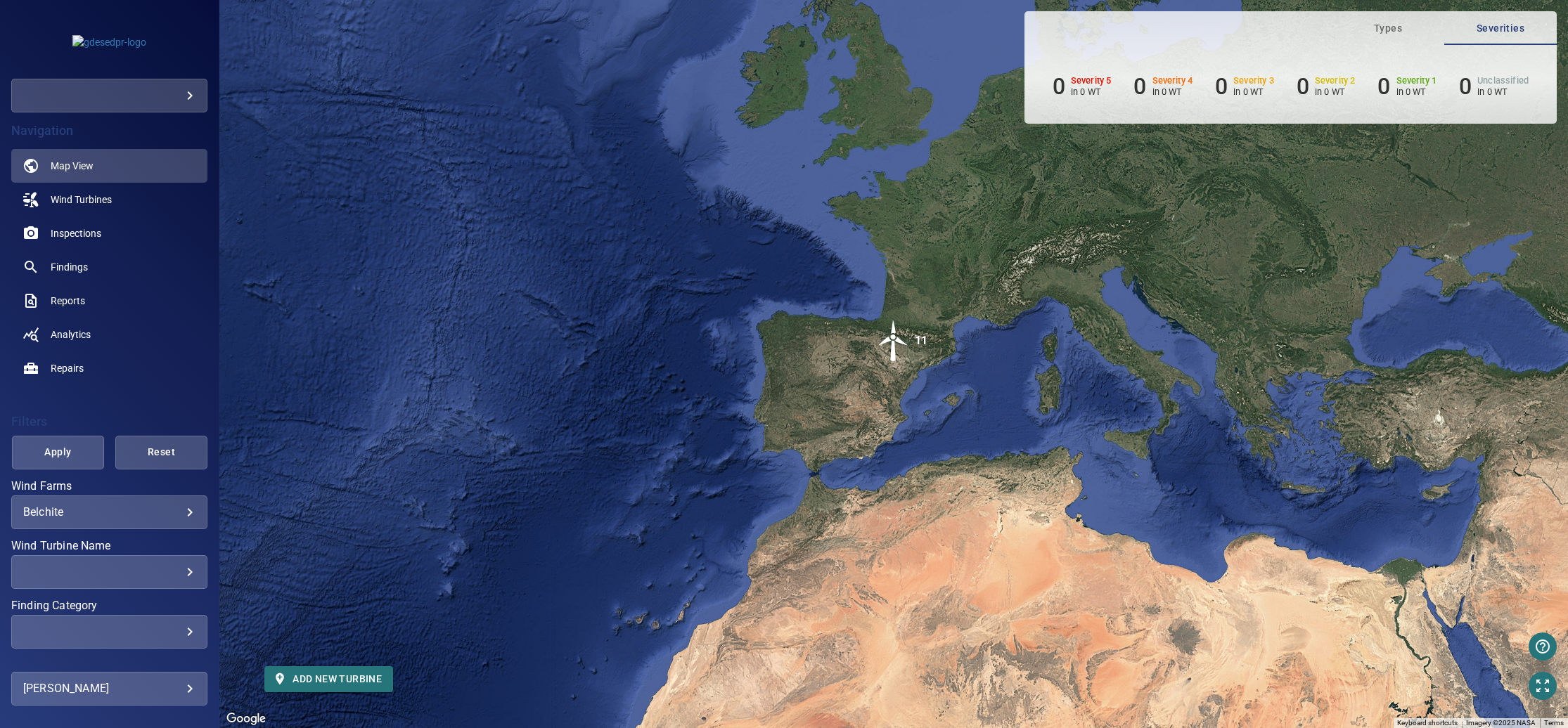
click at [891, 341] on img "11" at bounding box center [894, 341] width 42 height 42
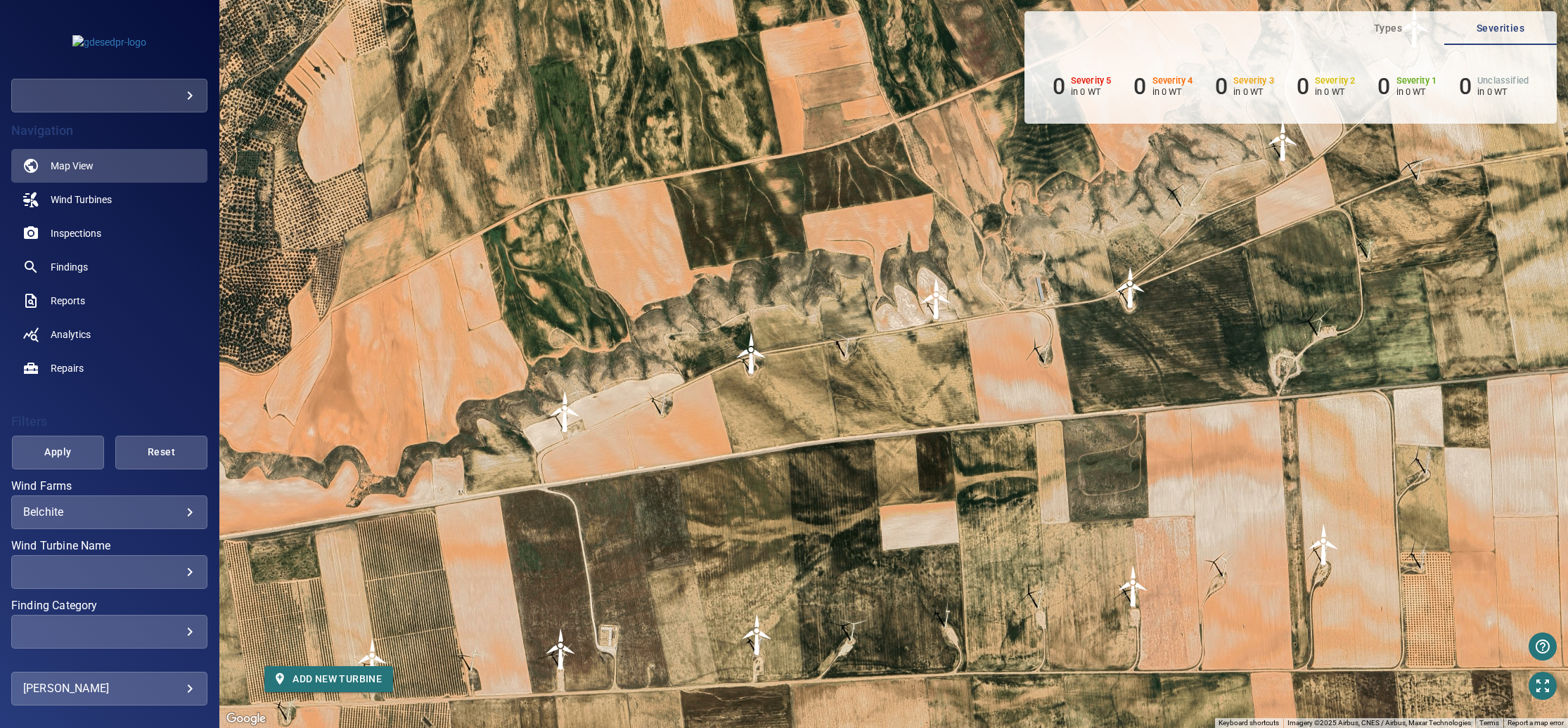
click at [753, 353] on img "T3" at bounding box center [751, 353] width 42 height 42
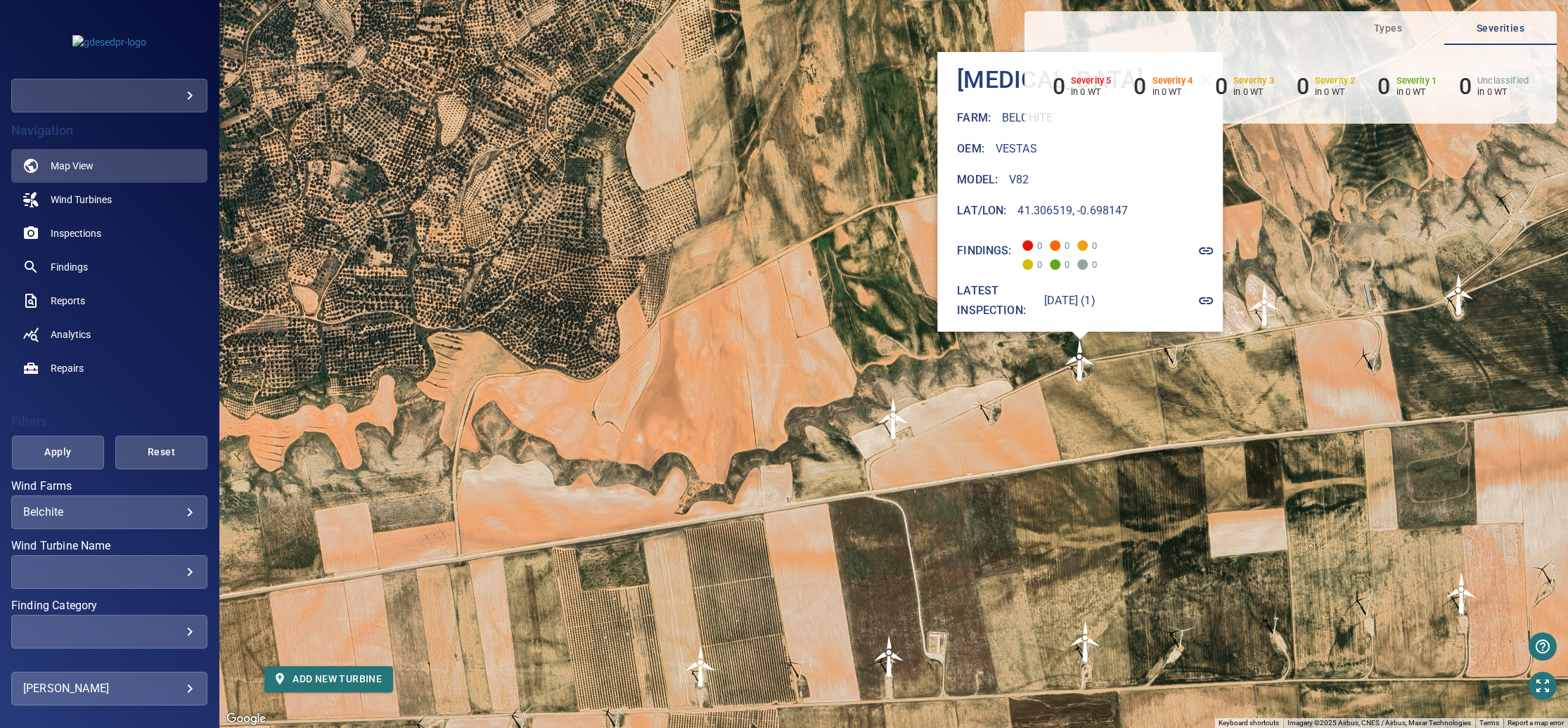
click at [1199, 297] on icon "button" at bounding box center [1206, 300] width 14 height 7
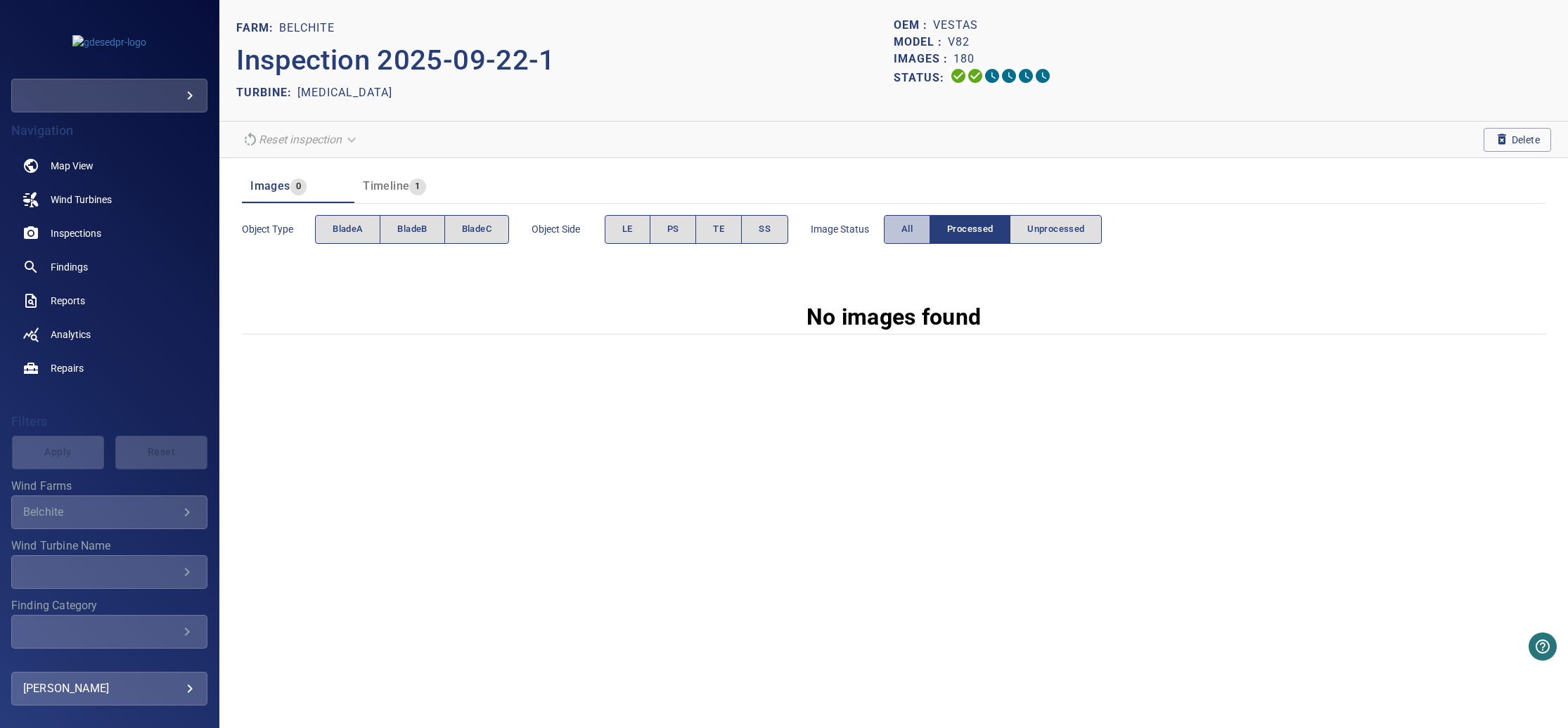
click at [902, 230] on span "All" at bounding box center [907, 230] width 11 height 16
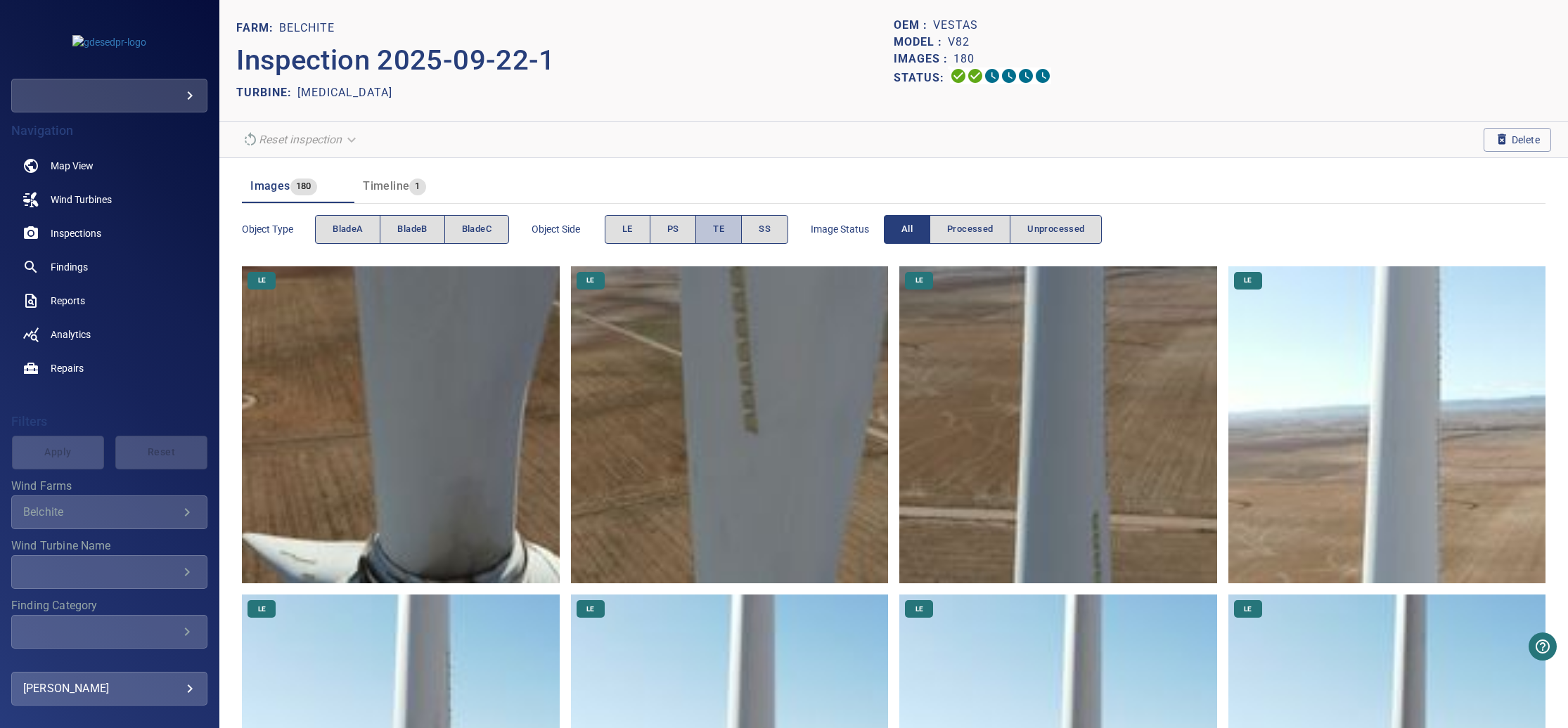
click at [719, 232] on span "TE" at bounding box center [718, 230] width 11 height 16
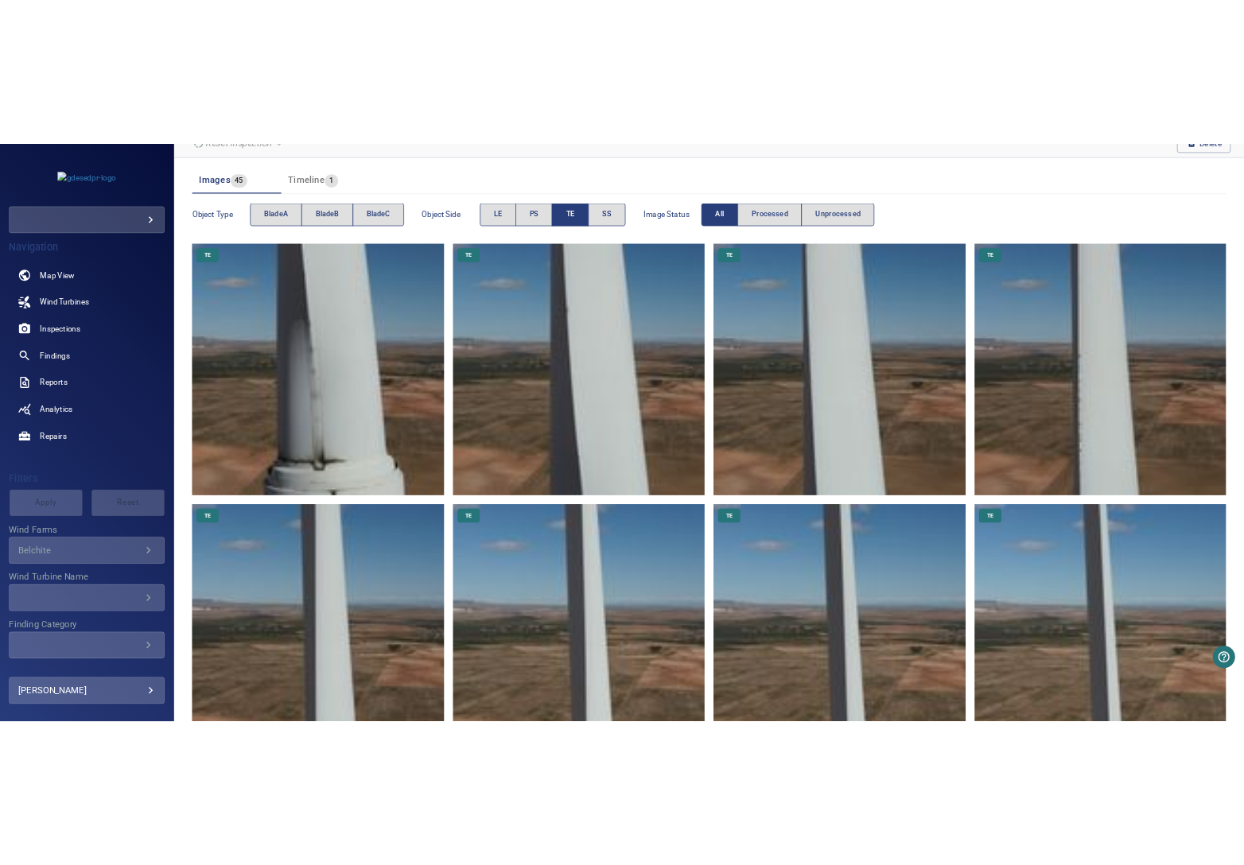
scroll to position [239, 0]
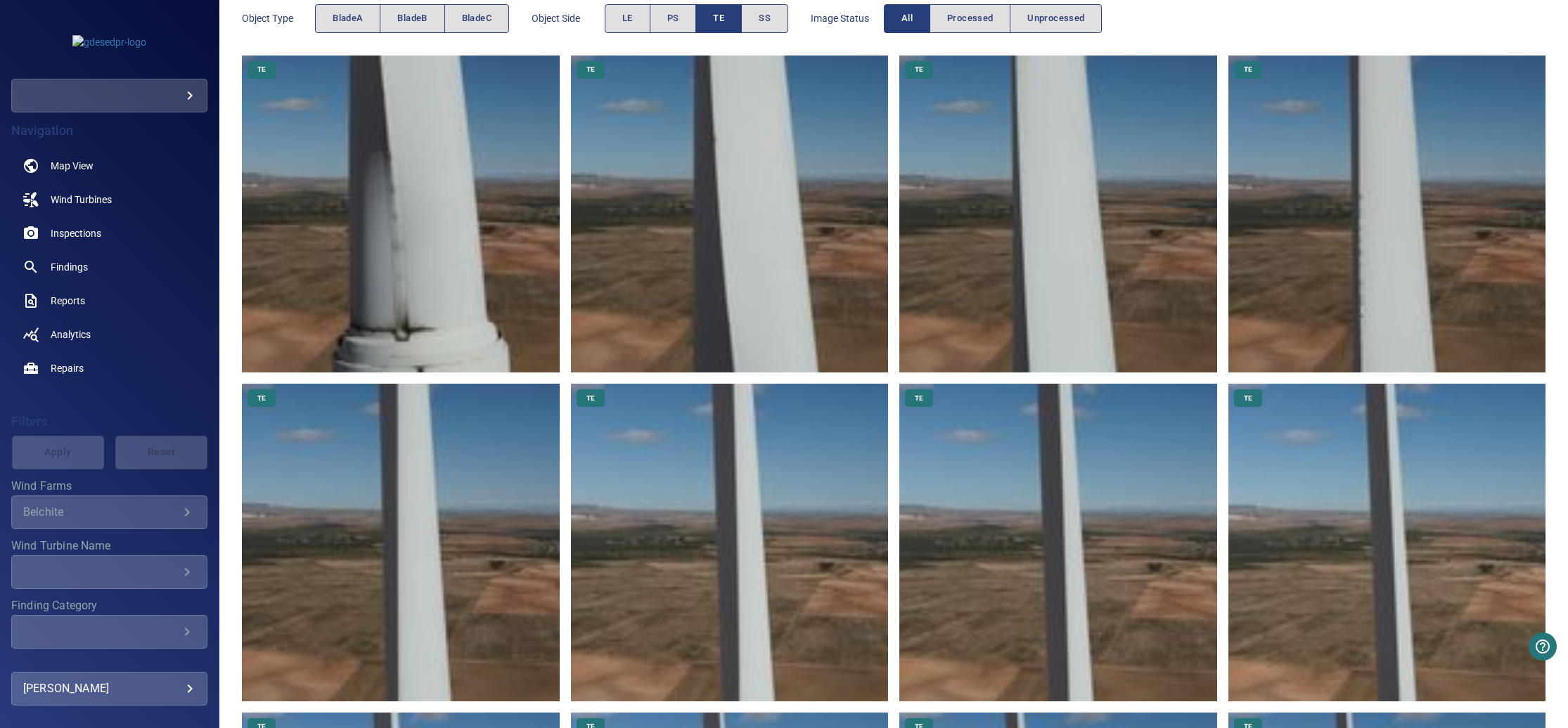
click at [441, 264] on img at bounding box center [400, 214] width 317 height 317
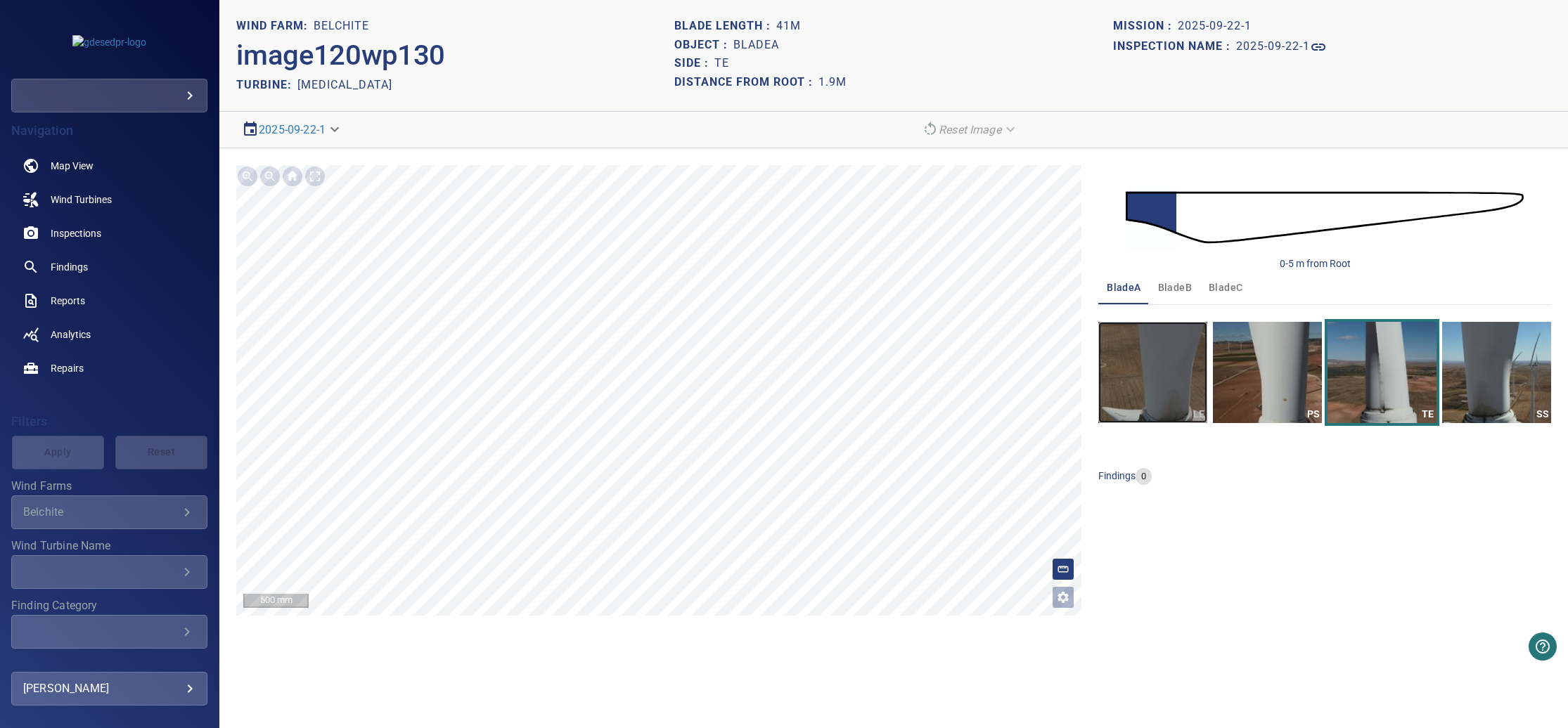
click at [1164, 397] on img "button" at bounding box center [1152, 372] width 109 height 102
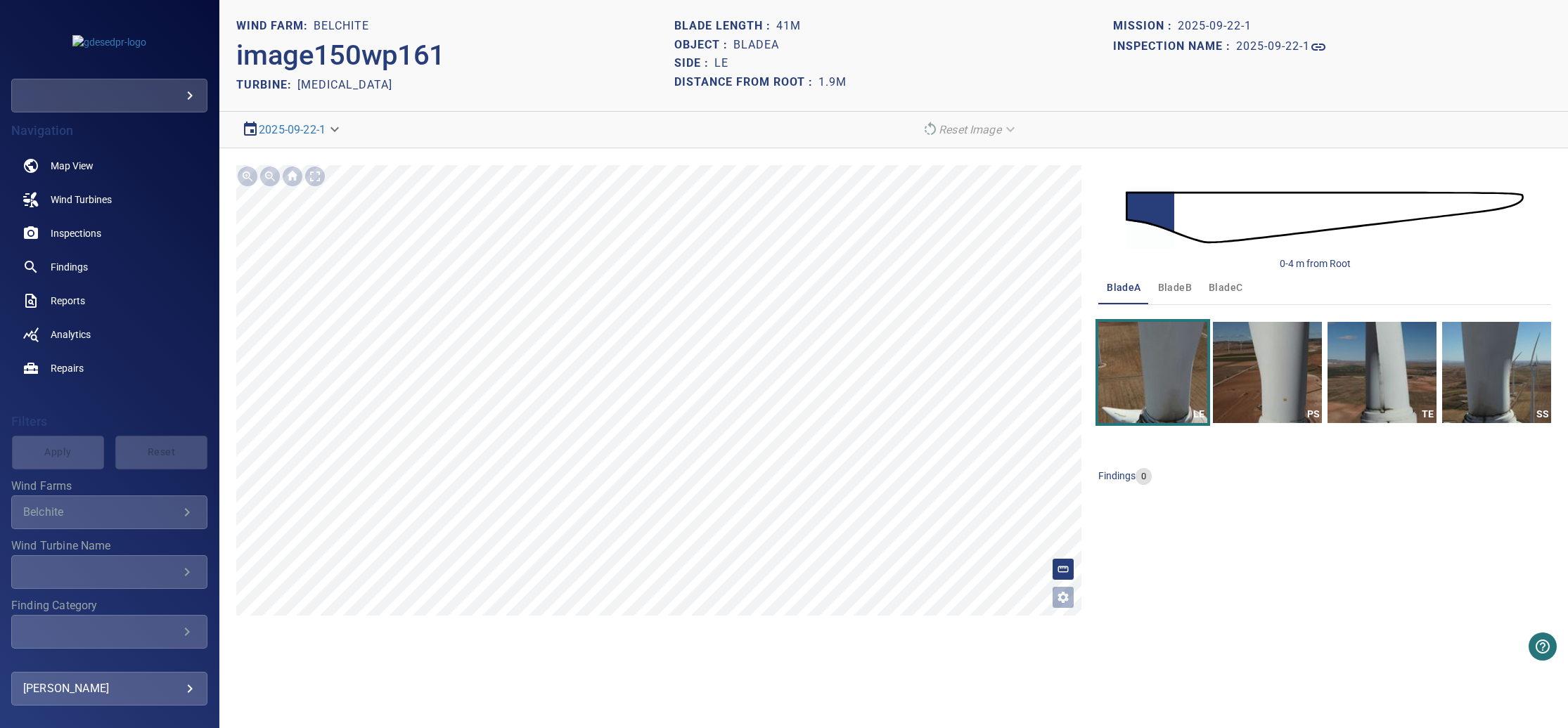
click at [1181, 284] on span "bladeB" at bounding box center [1175, 288] width 34 height 18
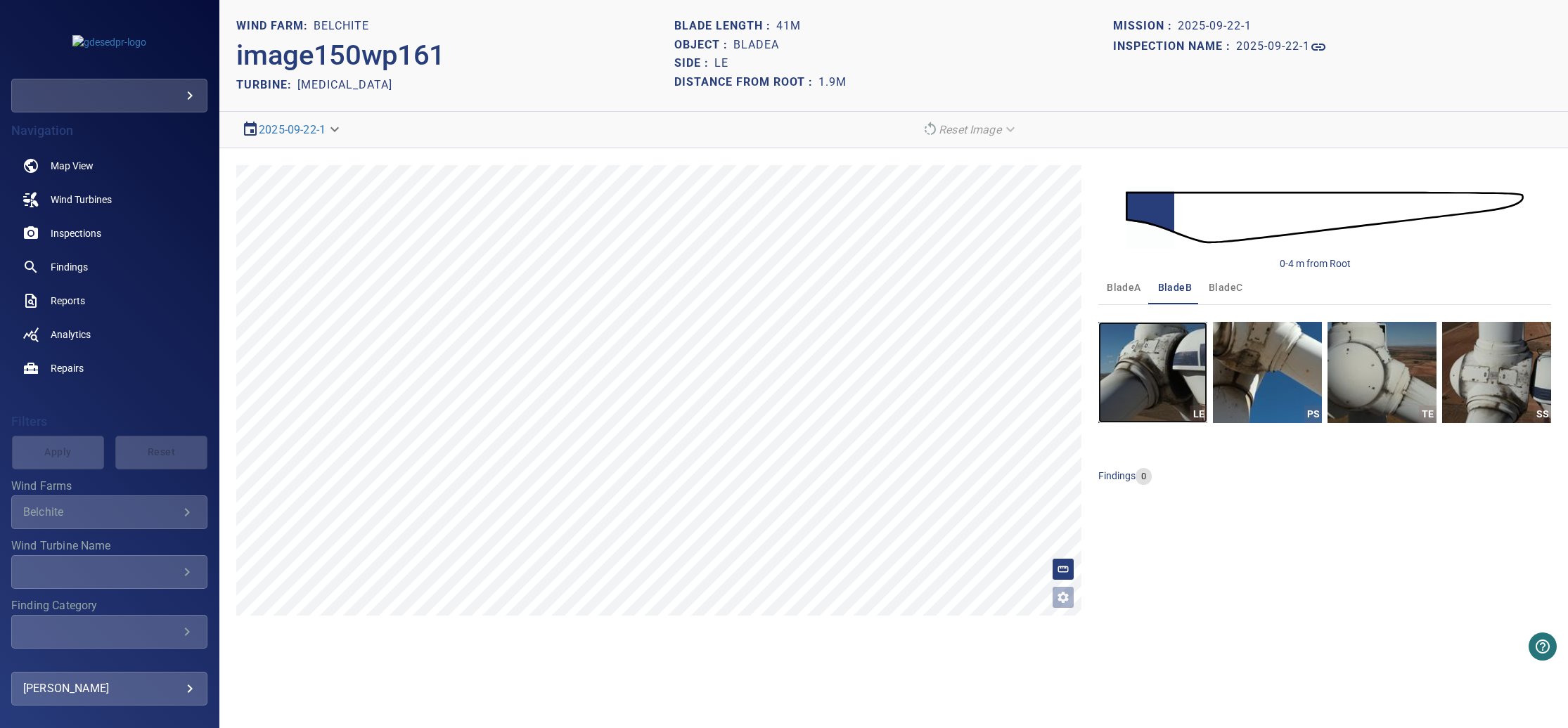
click at [1173, 373] on img "button" at bounding box center [1152, 372] width 109 height 102
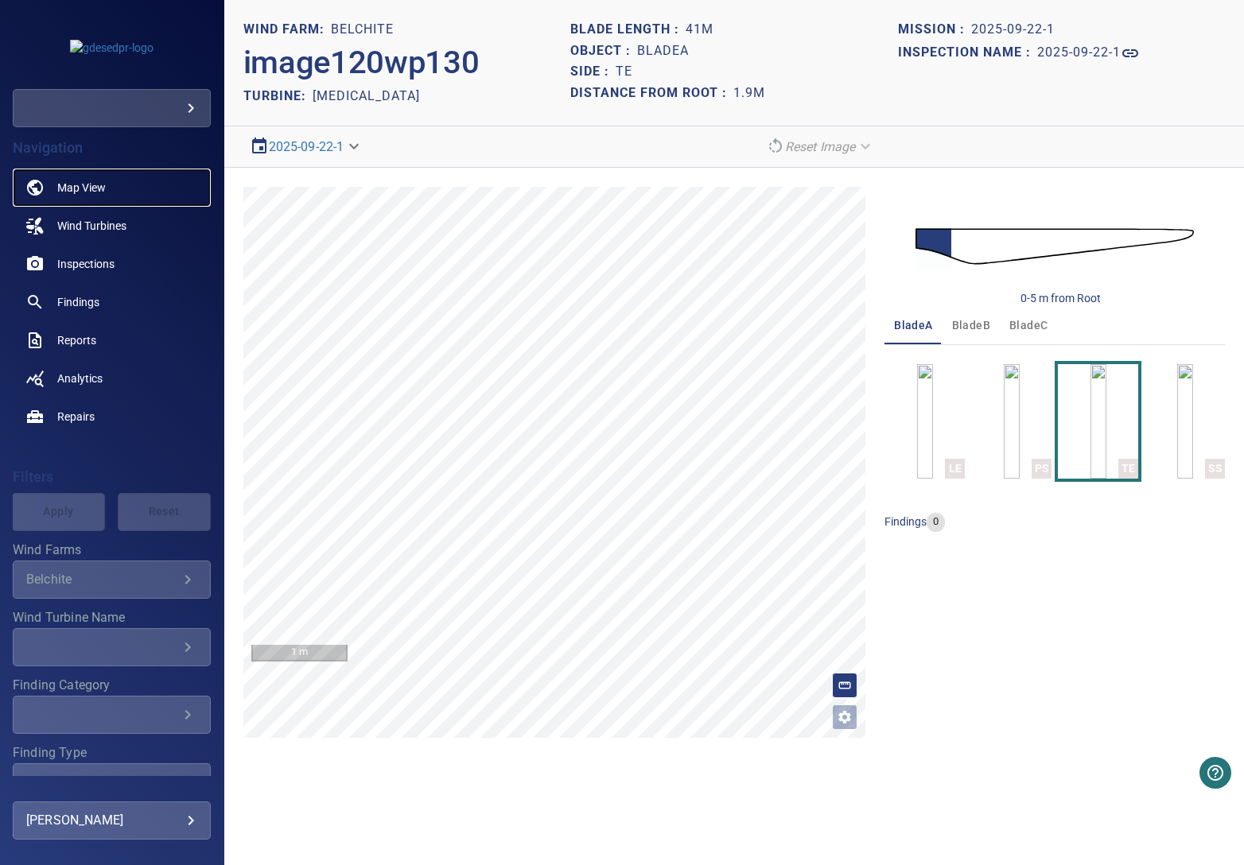
click at [95, 185] on span "Map View" at bounding box center [81, 188] width 49 height 16
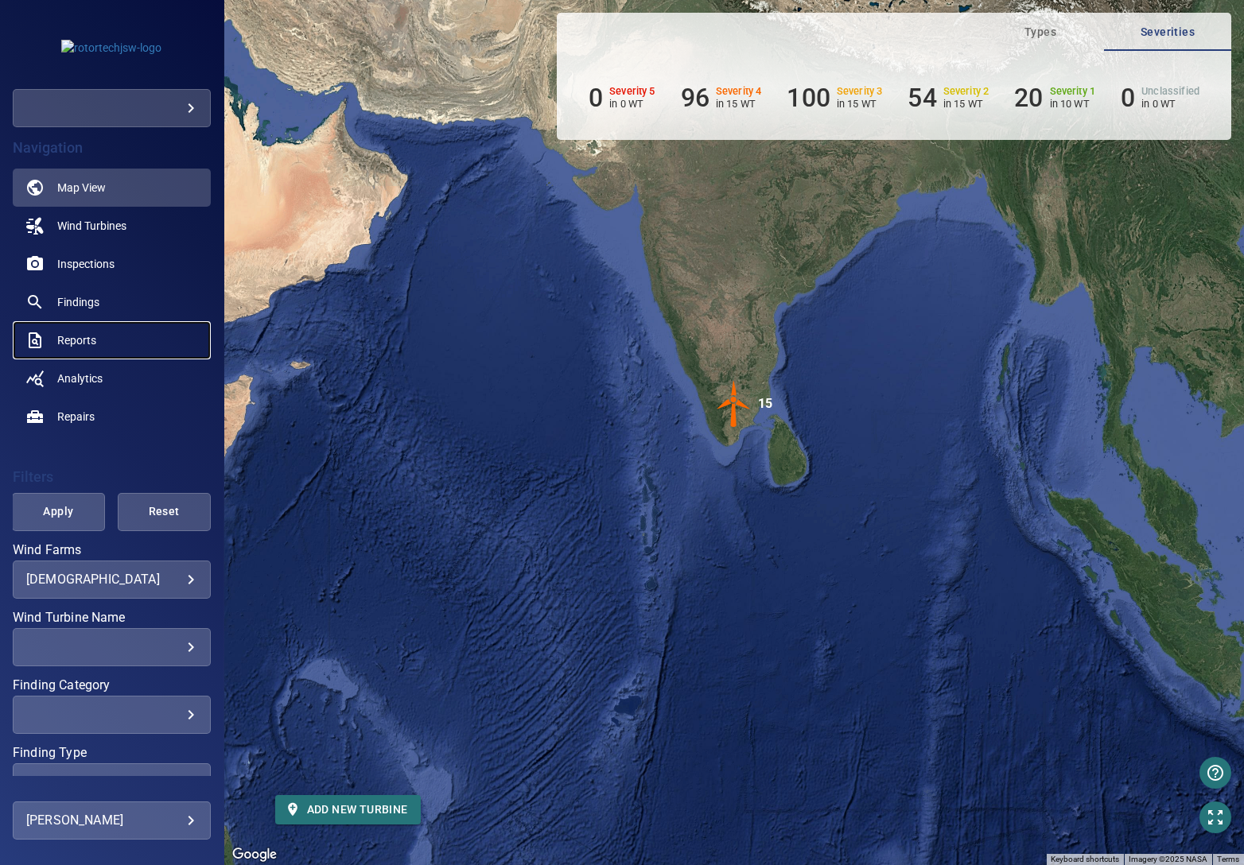
click at [111, 348] on link "Reports" at bounding box center [112, 340] width 198 height 38
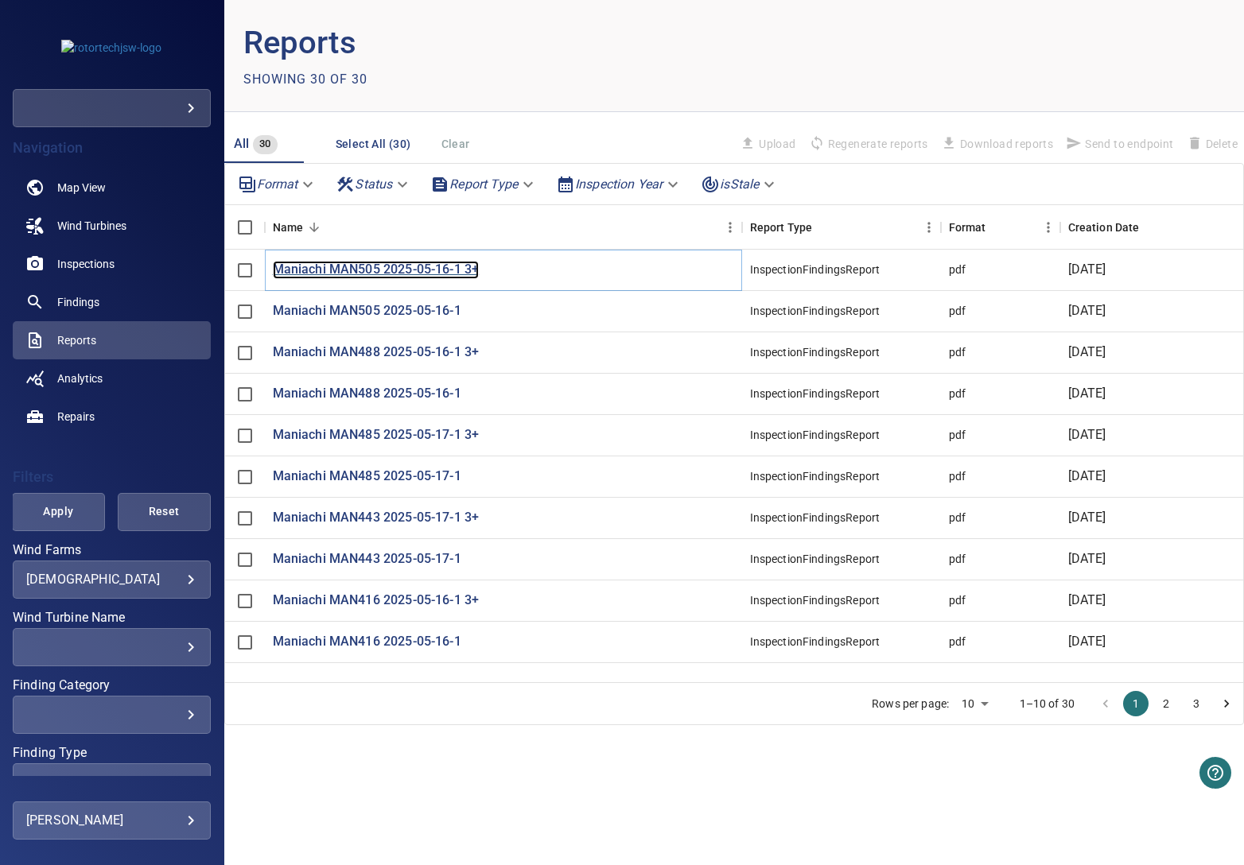
click at [418, 270] on p "Maniachi MAN505 2025-05-16-1 3+" at bounding box center [376, 270] width 207 height 18
click at [420, 308] on p "Maniachi MAN505 2025-05-16-1" at bounding box center [367, 311] width 188 height 18
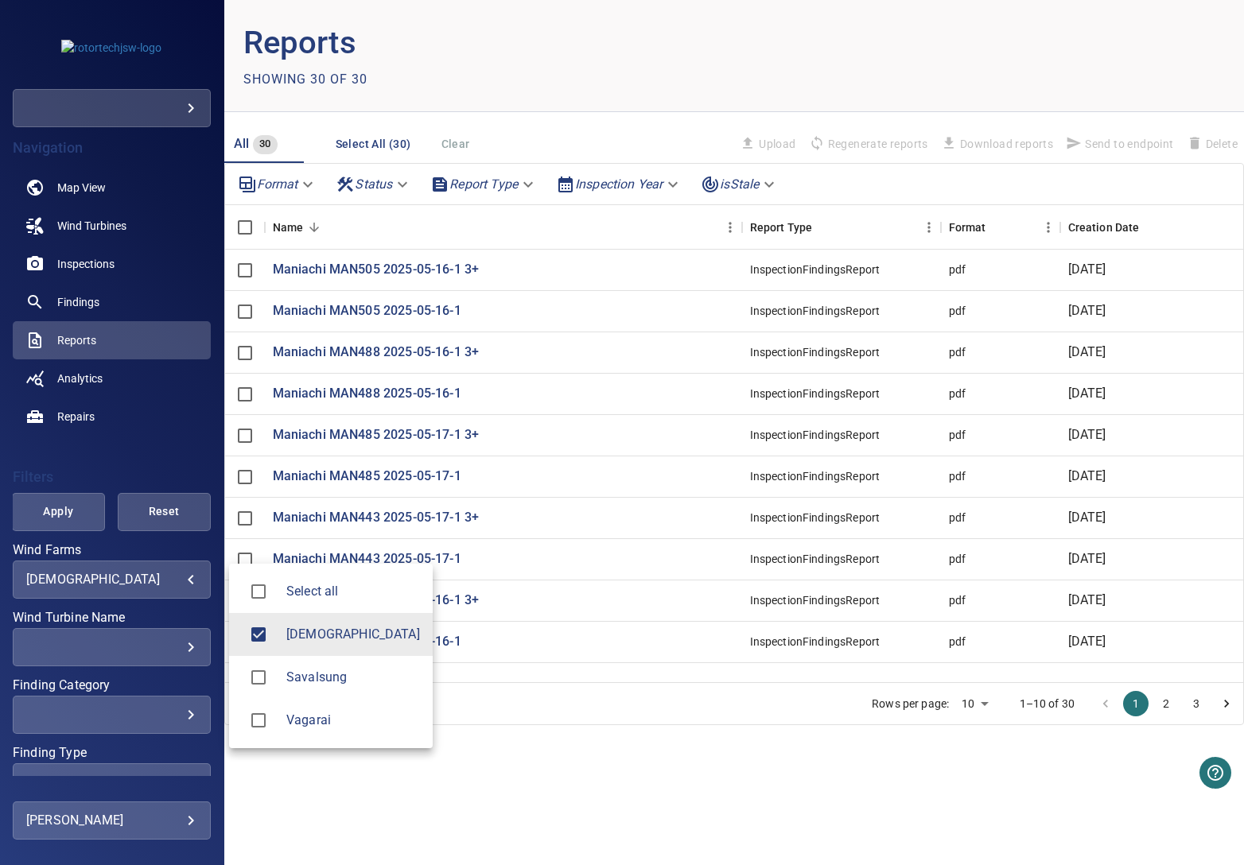
click at [118, 581] on body "**********" at bounding box center [622, 432] width 1244 height 865
click at [294, 674] on span "Savalsung" at bounding box center [353, 677] width 134 height 19
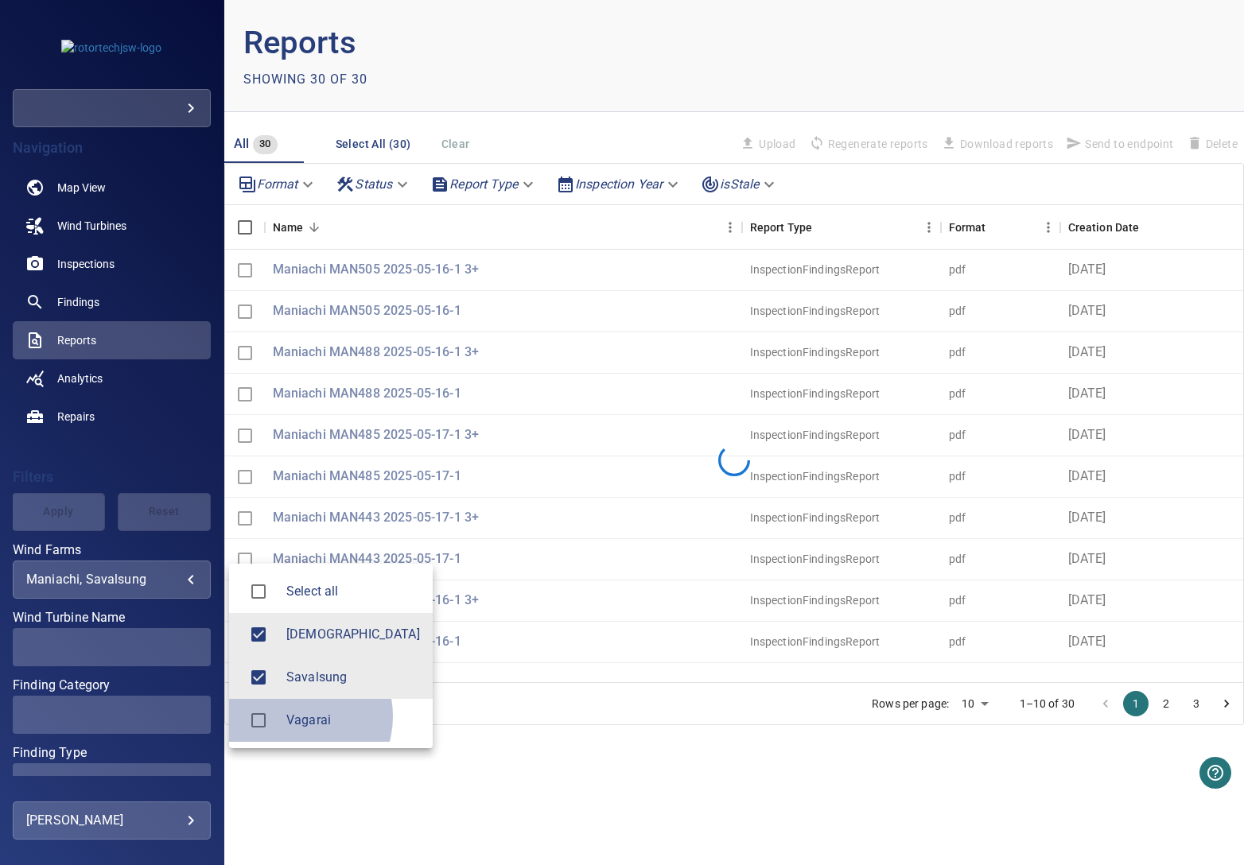
click at [296, 717] on span "Vagarai" at bounding box center [353, 720] width 134 height 19
type input "**********"
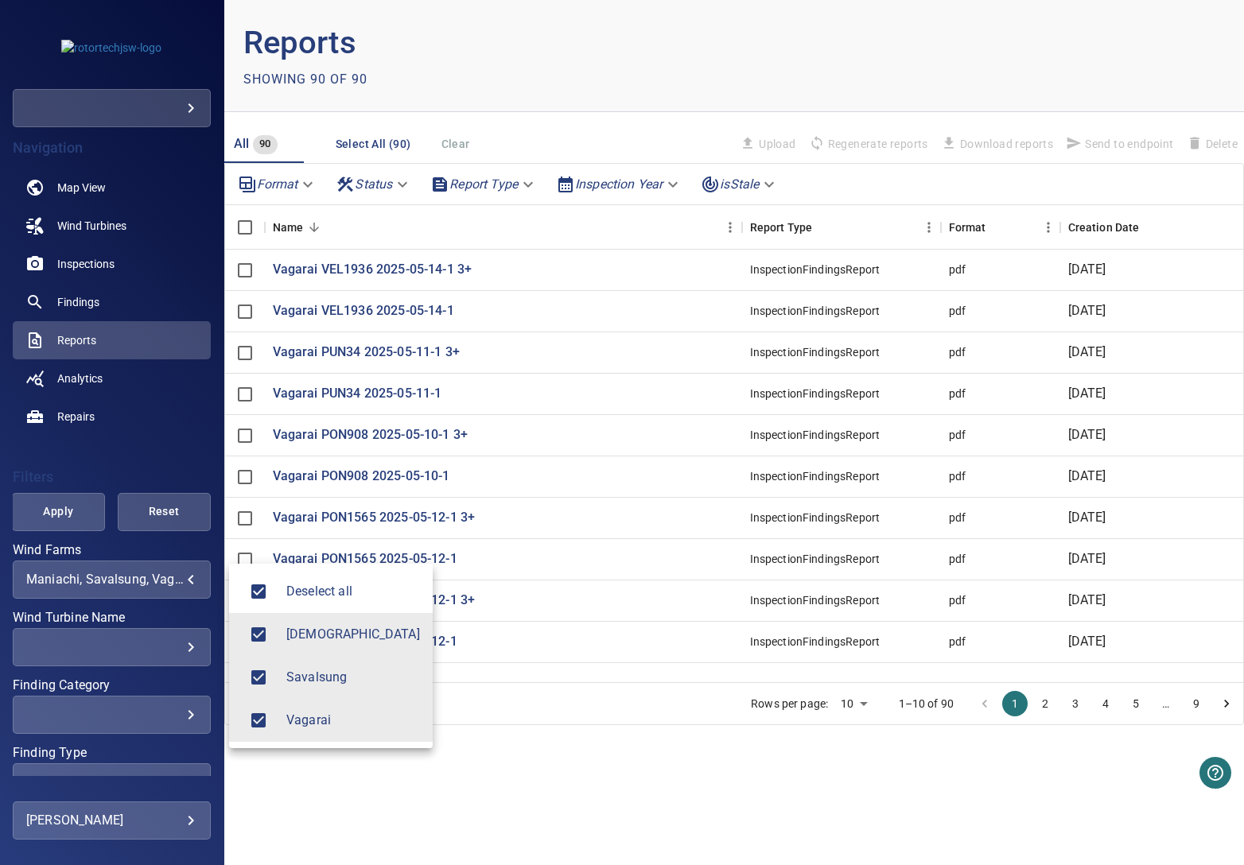
click at [56, 512] on div at bounding box center [622, 432] width 1244 height 865
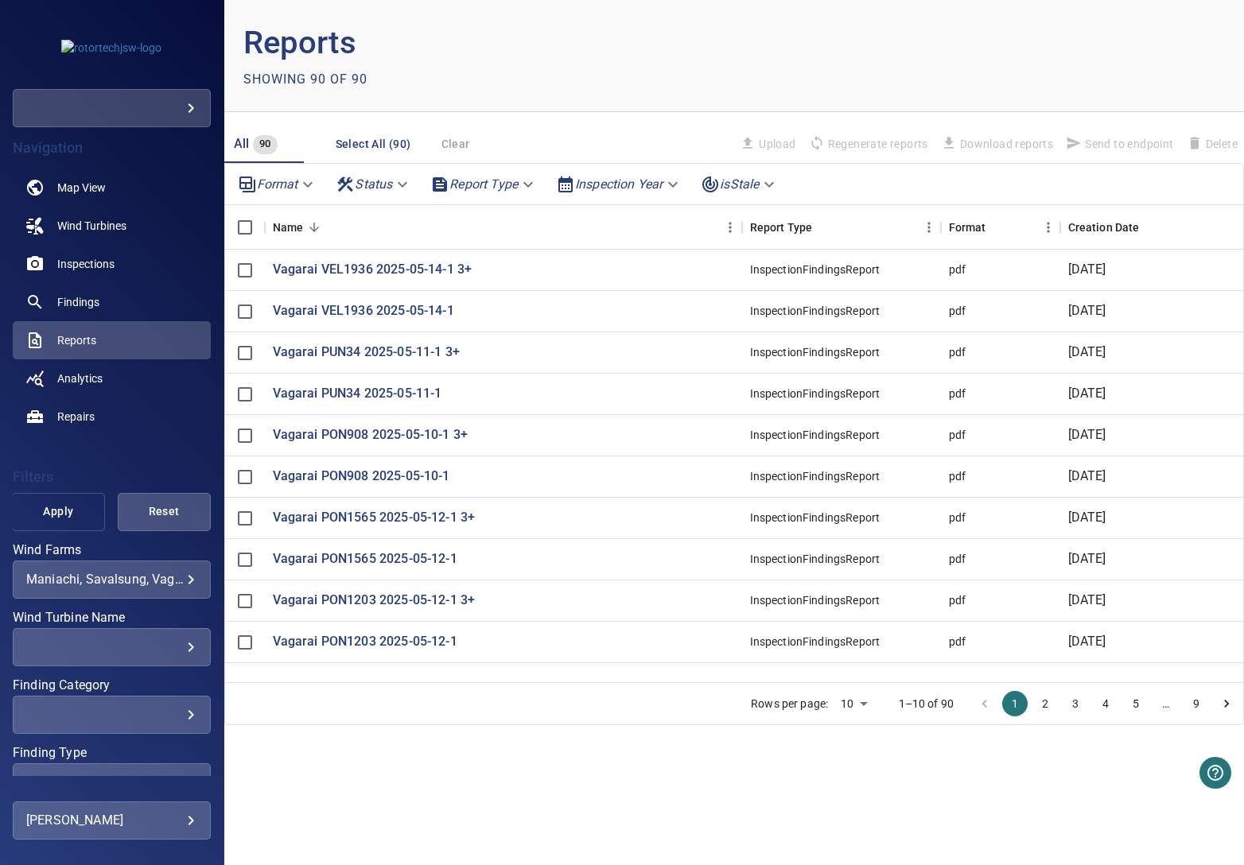
click at [64, 514] on span "Apply" at bounding box center [58, 512] width 53 height 20
click at [425, 264] on p "Vagarai VEL1936 2025-05-14-1 3+" at bounding box center [373, 270] width 200 height 18
